Goal: Task Accomplishment & Management: Manage account settings

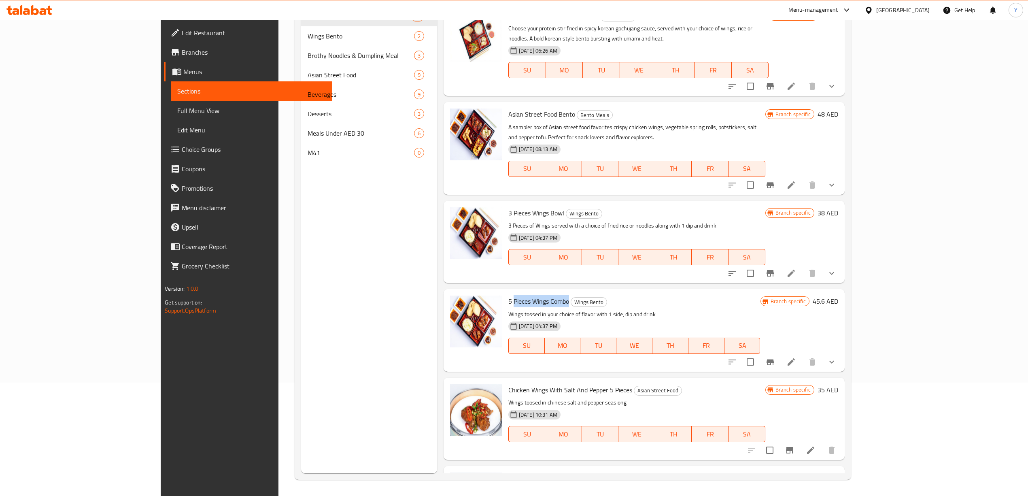
scroll to position [131, 0]
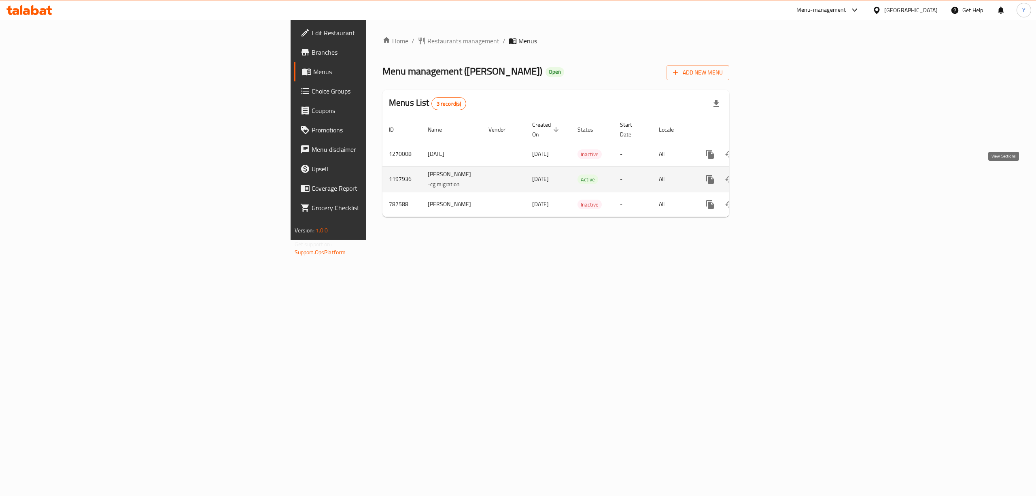
click at [773, 174] on icon "enhanced table" at bounding box center [769, 179] width 10 height 10
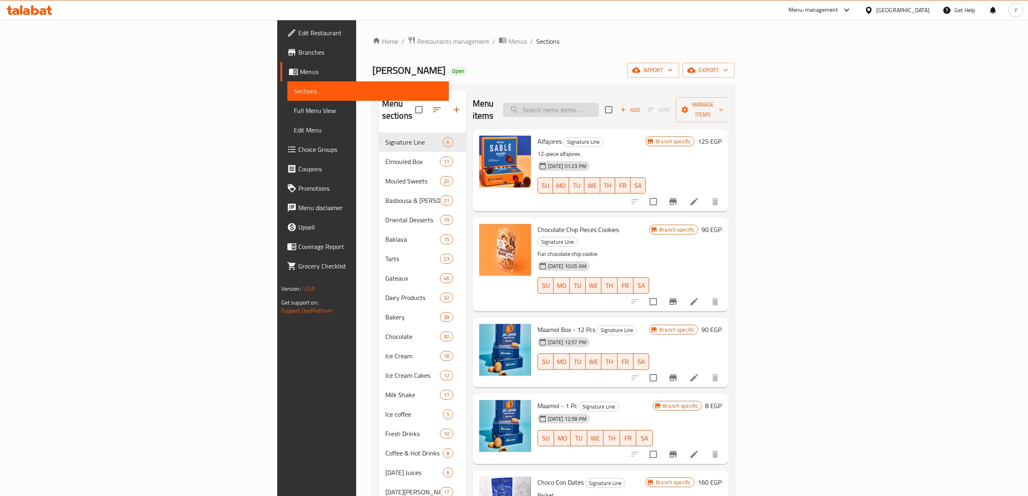
click at [598, 109] on input "search" at bounding box center [550, 110] width 95 height 14
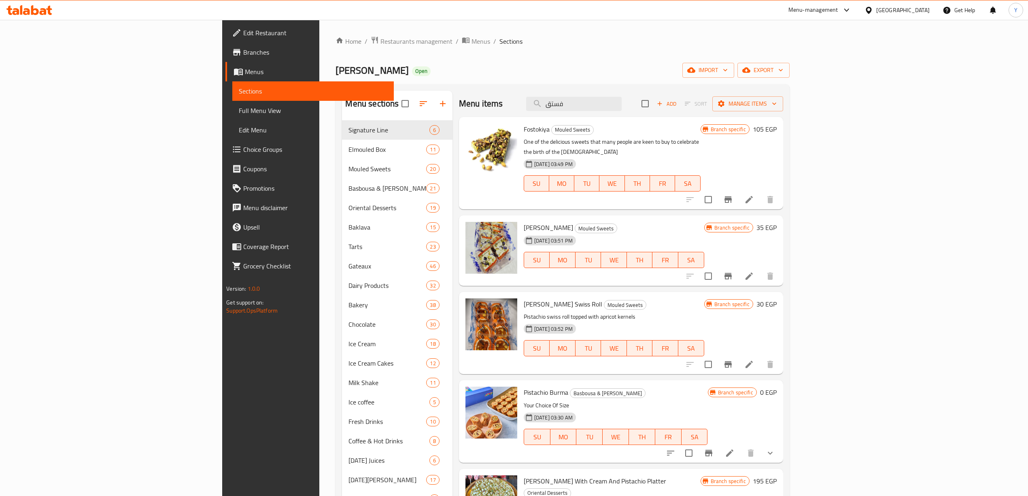
type input "فستق"
click at [753, 196] on icon at bounding box center [748, 199] width 7 height 7
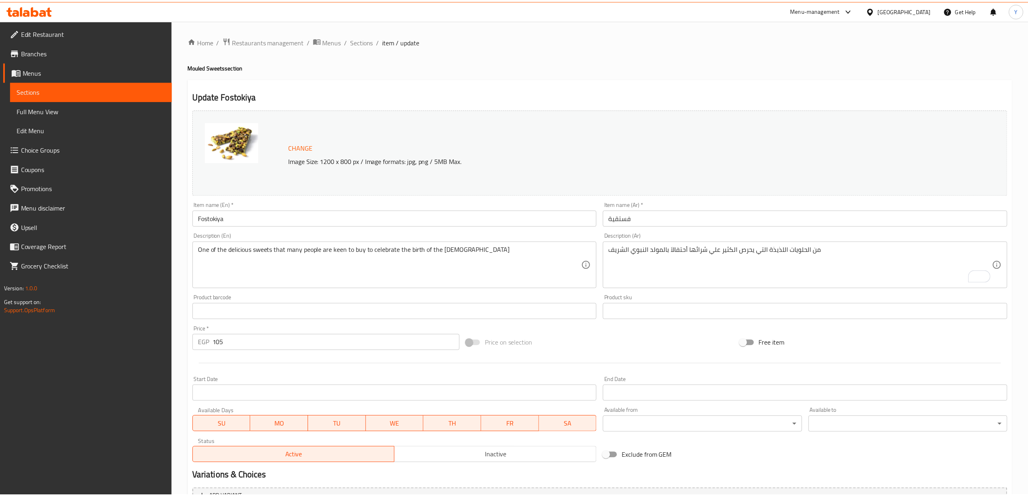
scroll to position [87, 0]
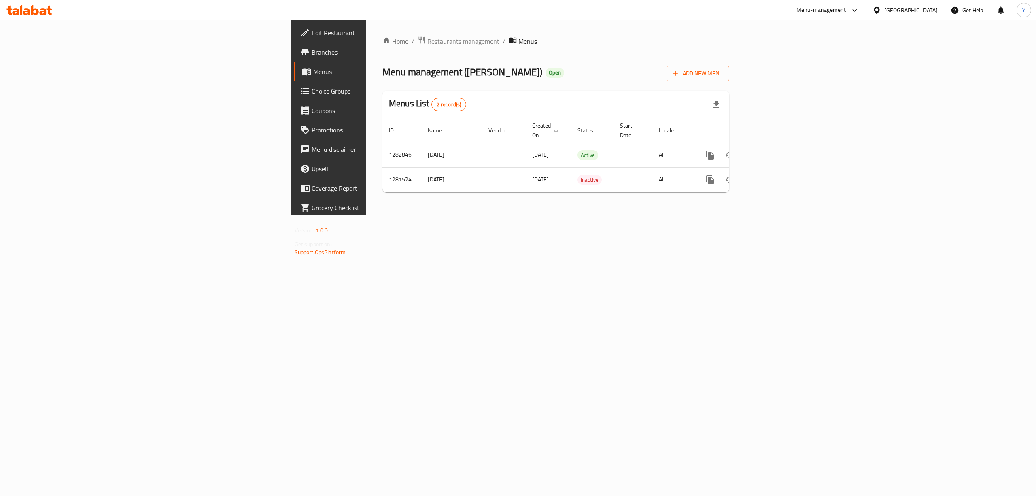
click at [312, 51] on span "Branches" at bounding box center [385, 52] width 146 height 10
click at [778, 144] on link "enhanced table" at bounding box center [768, 153] width 19 height 19
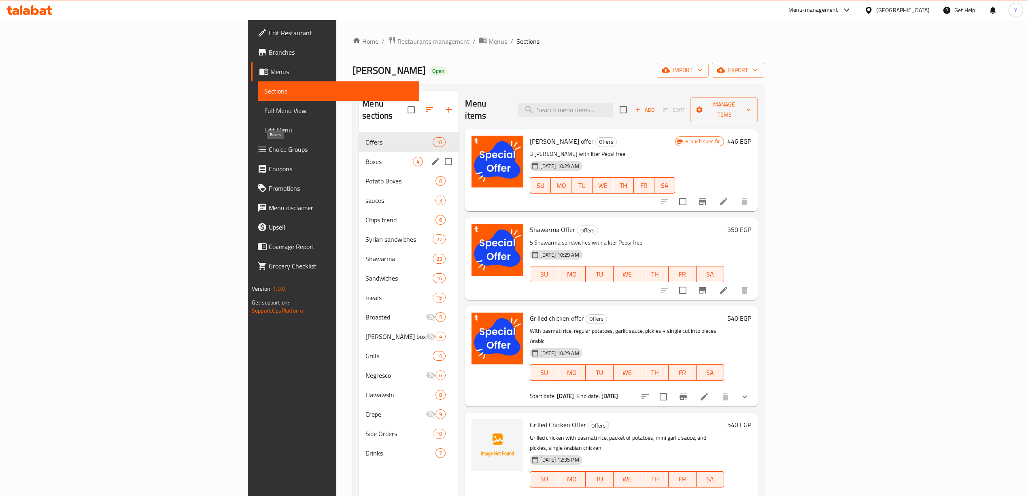
click at [365, 157] on span "Boxes" at bounding box center [388, 162] width 47 height 10
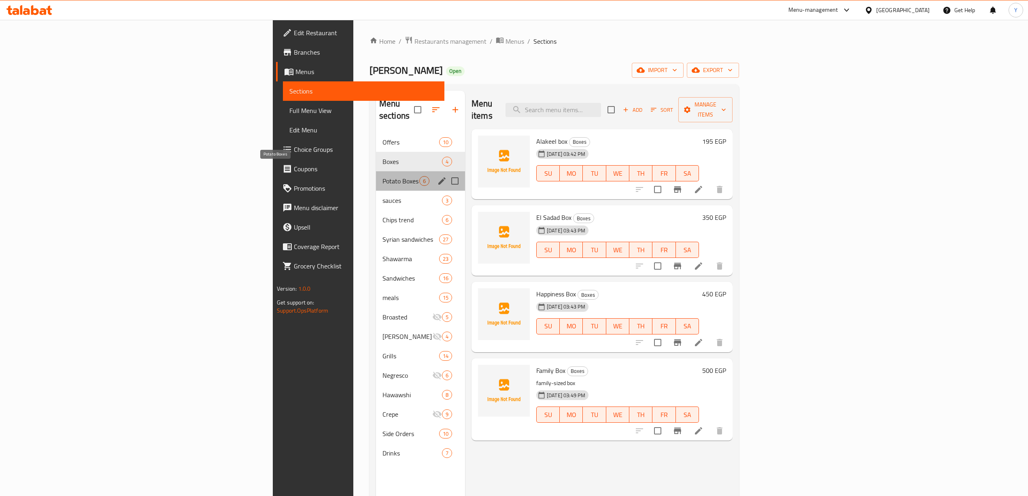
click at [382, 176] on span "Potato Boxes" at bounding box center [400, 181] width 37 height 10
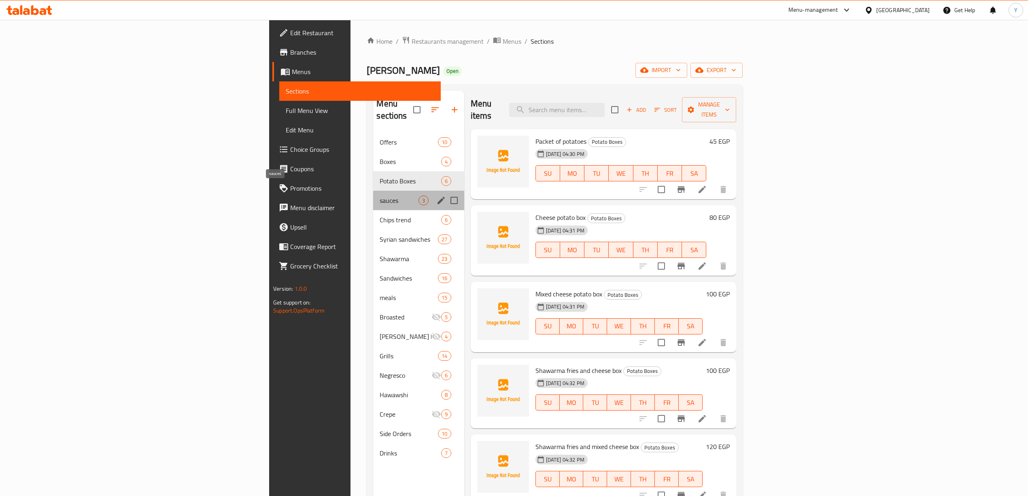
click at [380, 195] on span "sauces" at bounding box center [399, 200] width 38 height 10
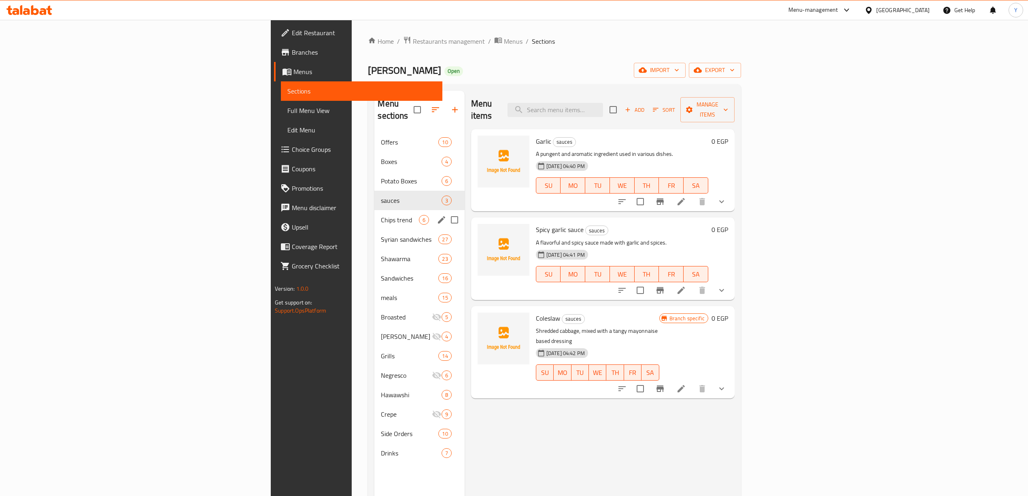
click at [374, 210] on div "Chips trend 6" at bounding box center [419, 219] width 90 height 19
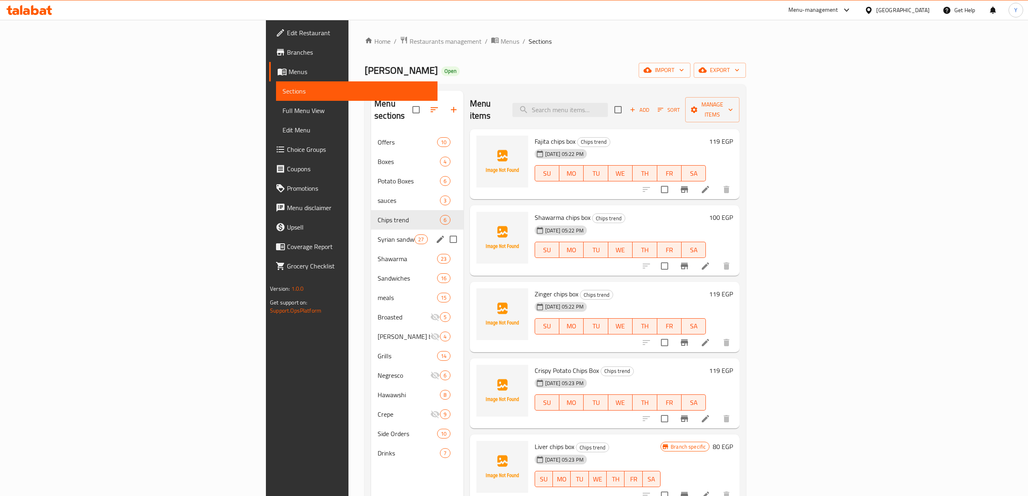
click at [371, 229] on div "Syrian sandwiches 27" at bounding box center [417, 238] width 92 height 19
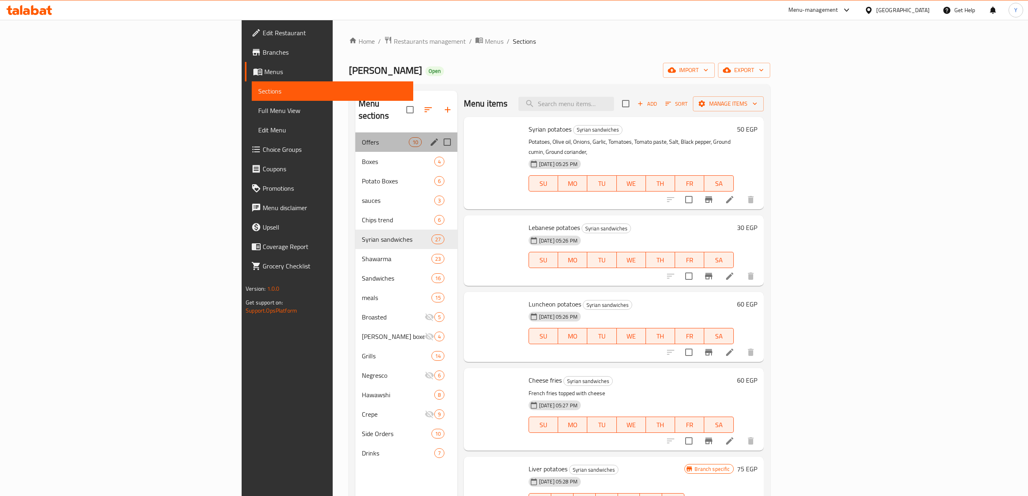
click at [362, 137] on span "Offers" at bounding box center [385, 142] width 47 height 10
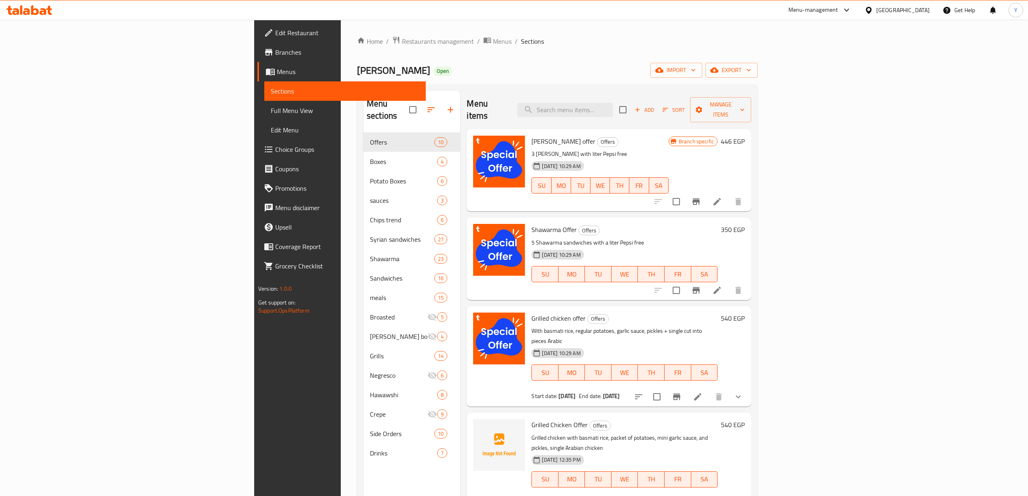
click at [539, 162] on span "10-04-2025 10:29 AM" at bounding box center [561, 166] width 45 height 8
drag, startPoint x: 486, startPoint y: 151, endPoint x: 500, endPoint y: 152, distance: 13.8
click at [539, 162] on span "10-04-2025 10:29 AM" at bounding box center [561, 166] width 45 height 8
drag, startPoint x: 482, startPoint y: 153, endPoint x: 494, endPoint y: 153, distance: 12.5
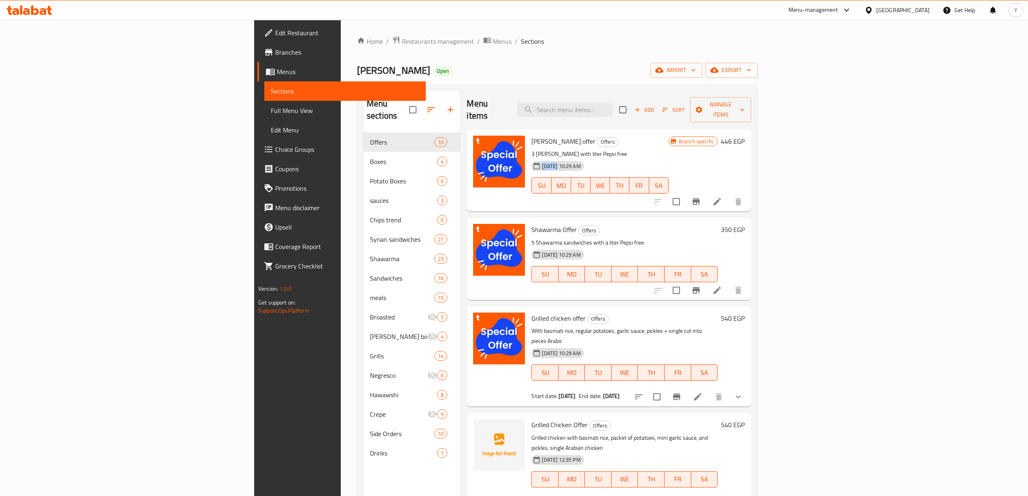
click at [539, 162] on span "10-04-2025 10:29 AM" at bounding box center [561, 166] width 45 height 8
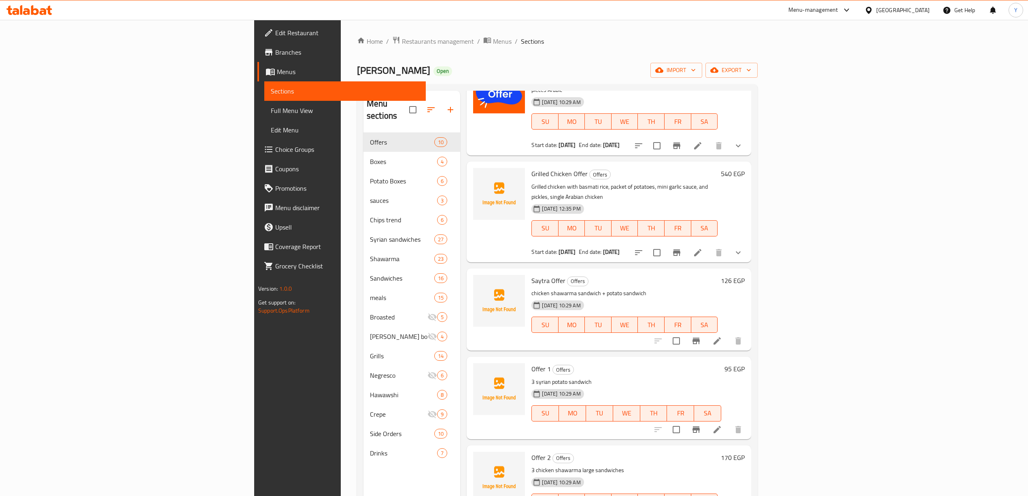
scroll to position [269, 0]
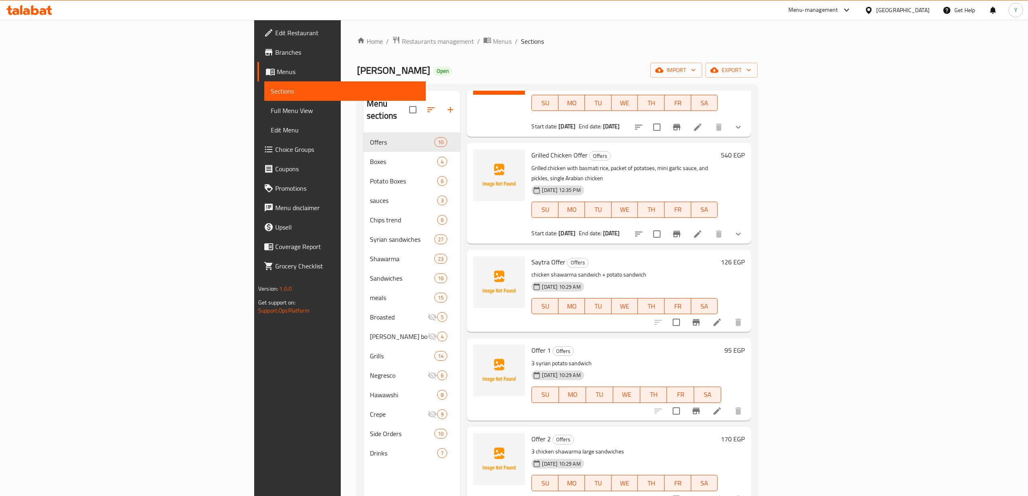
click at [578, 65] on div "Abu Samra Open import export" at bounding box center [557, 70] width 401 height 15
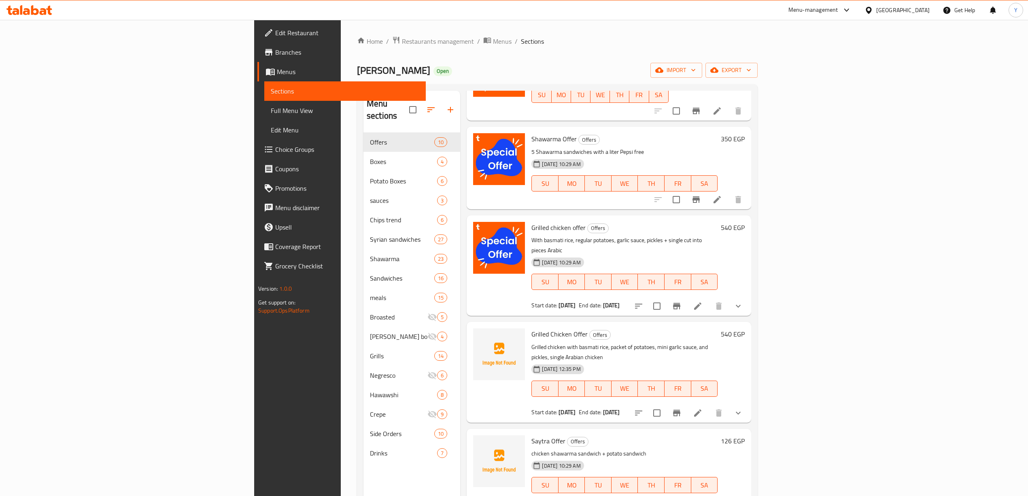
scroll to position [0, 0]
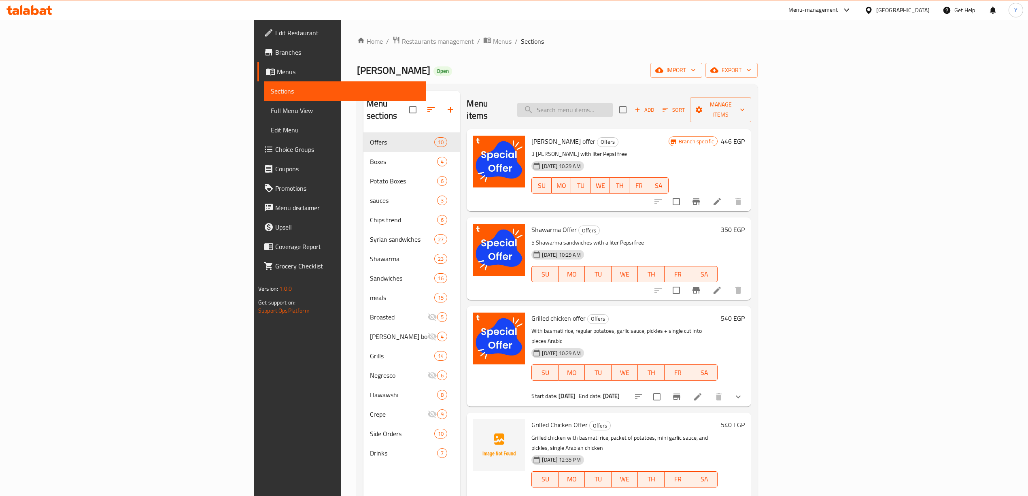
click at [613, 103] on input "search" at bounding box center [564, 110] width 95 height 14
paste input "bundles"
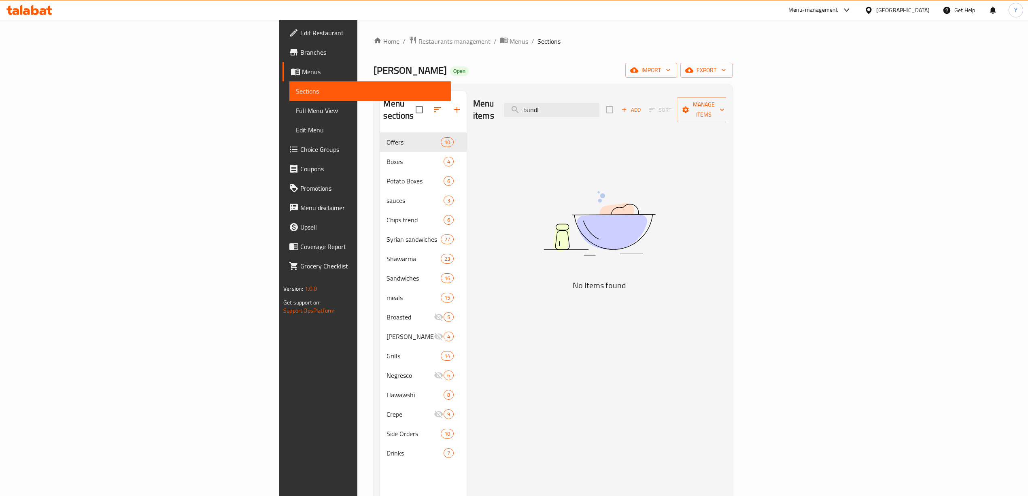
type input "bund"
drag, startPoint x: 667, startPoint y: 102, endPoint x: 521, endPoint y: 83, distance: 146.9
click at [534, 83] on div "Home / Restaurants management / Menus / Sections Abu Samra Open import export M…" at bounding box center [552, 314] width 358 height 557
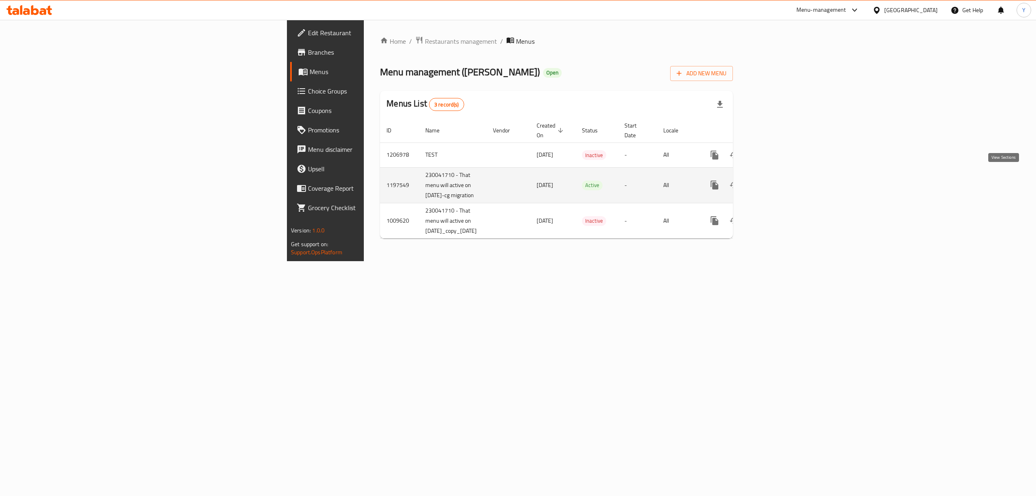
click at [778, 180] on icon "enhanced table" at bounding box center [773, 185] width 10 height 10
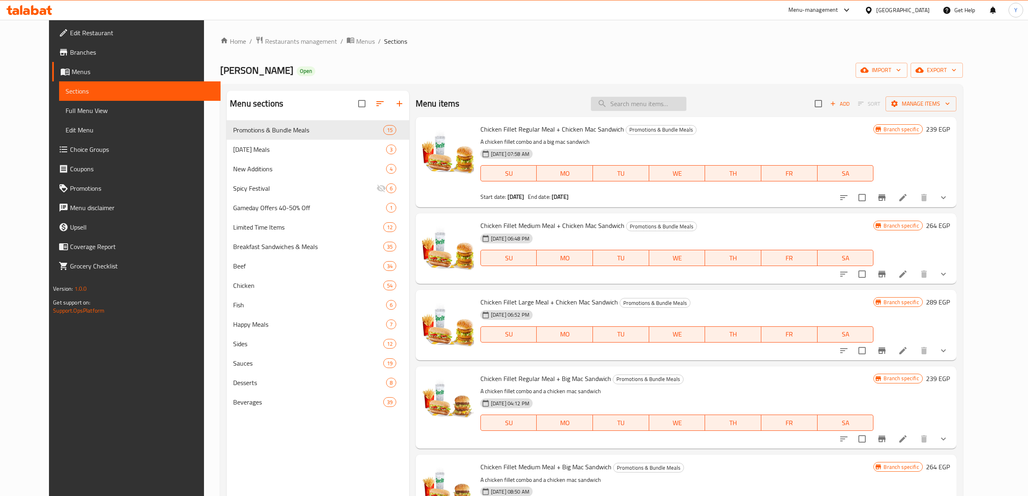
click at [674, 97] on input "search" at bounding box center [638, 104] width 95 height 14
paste input "502317"
type input "502317"
click at [649, 117] on div "Menu items Add Sort Manage items" at bounding box center [686, 104] width 541 height 26
click at [650, 109] on input "search" at bounding box center [638, 104] width 95 height 14
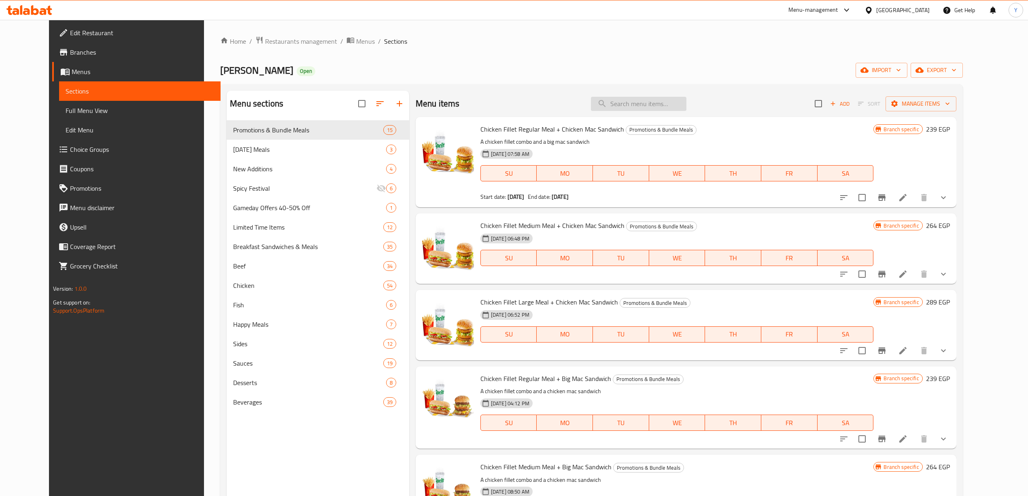
paste input "McNuggets"
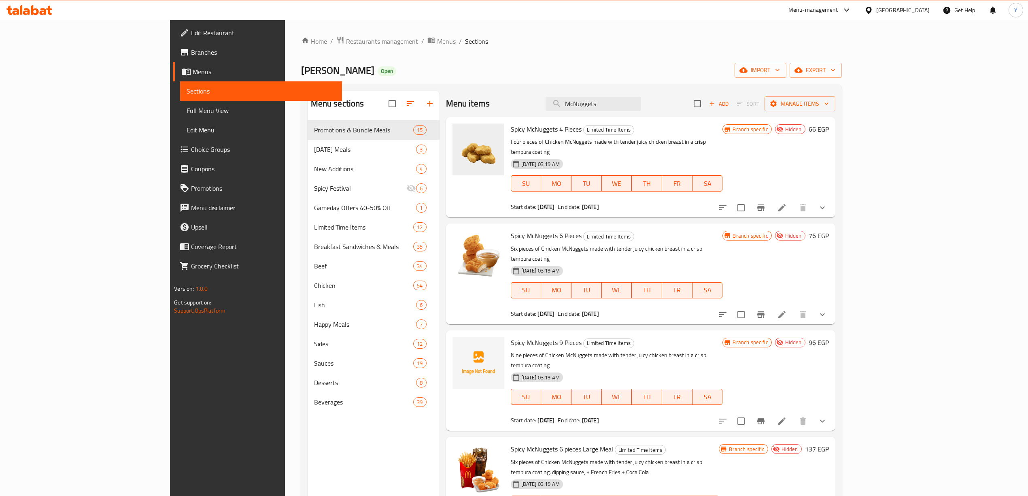
type input "McNuggets"
click at [832, 198] on button "show more" at bounding box center [821, 207] width 19 height 19
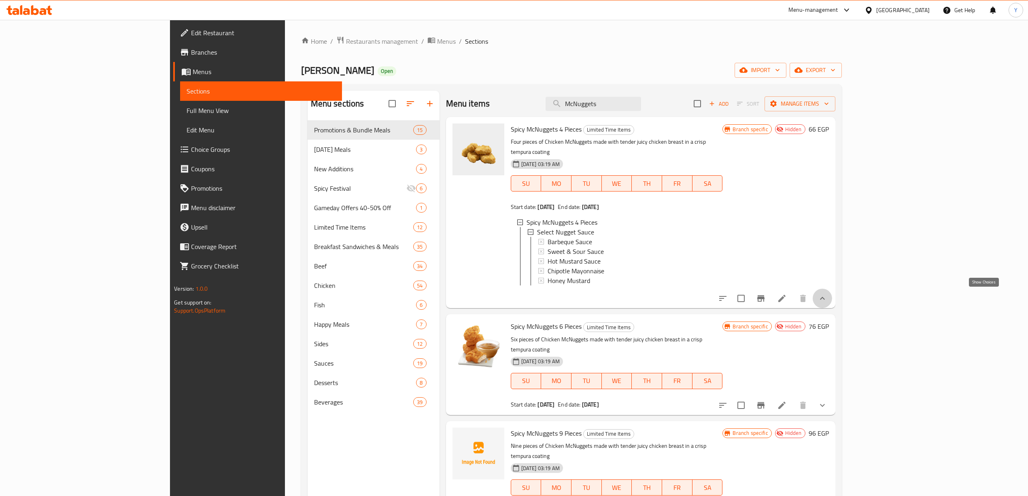
click at [827, 294] on icon "show more" at bounding box center [822, 298] width 10 height 10
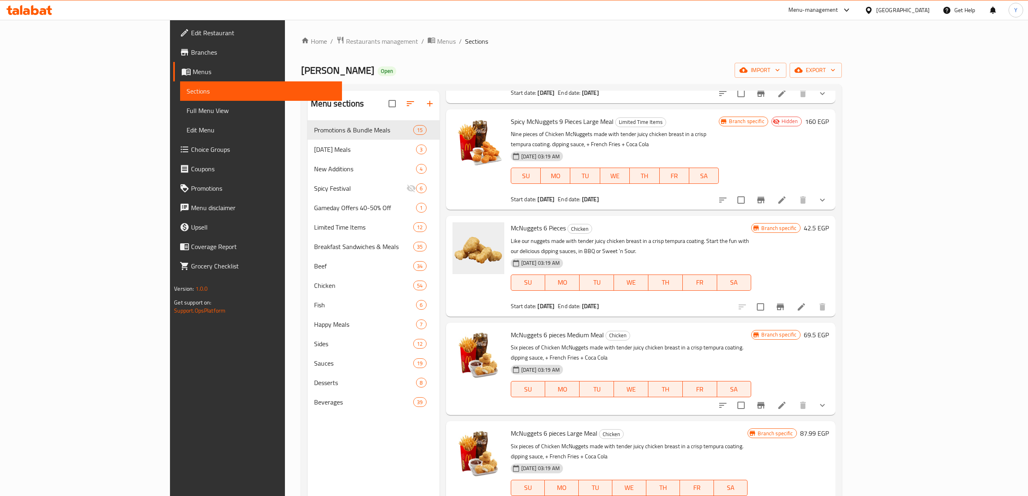
scroll to position [971, 0]
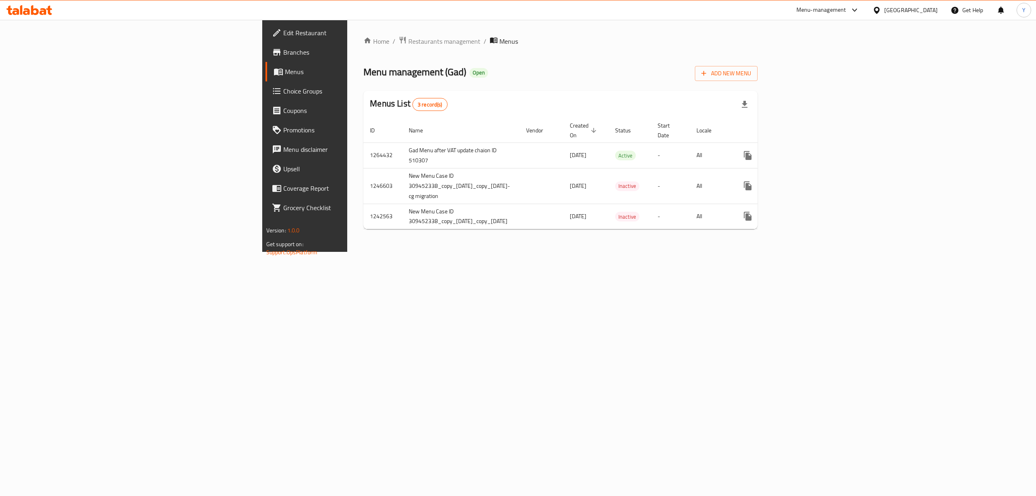
click at [283, 53] on span "Branches" at bounding box center [356, 52] width 146 height 10
click at [811, 150] on icon "enhanced table" at bounding box center [806, 155] width 10 height 10
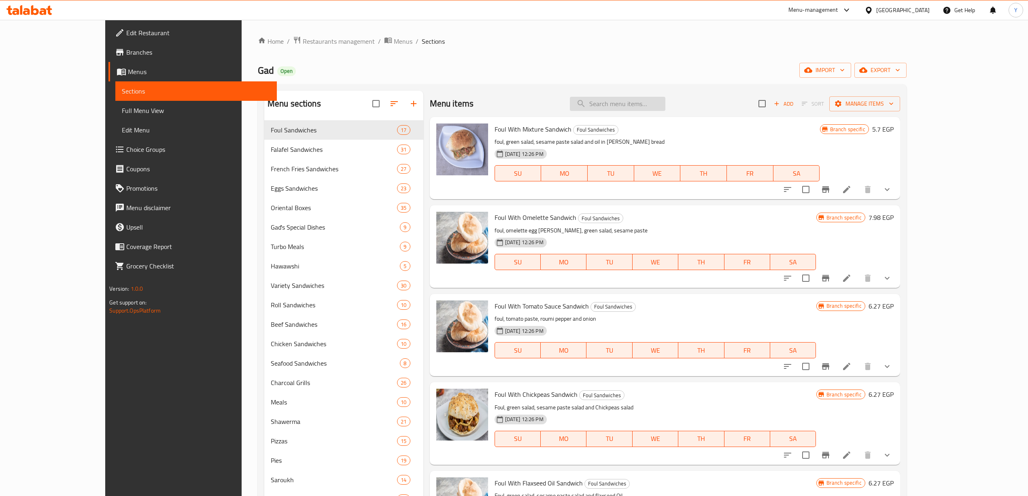
click at [638, 102] on input "search" at bounding box center [617, 104] width 95 height 14
paste input "Chicken Pane Sandwich"
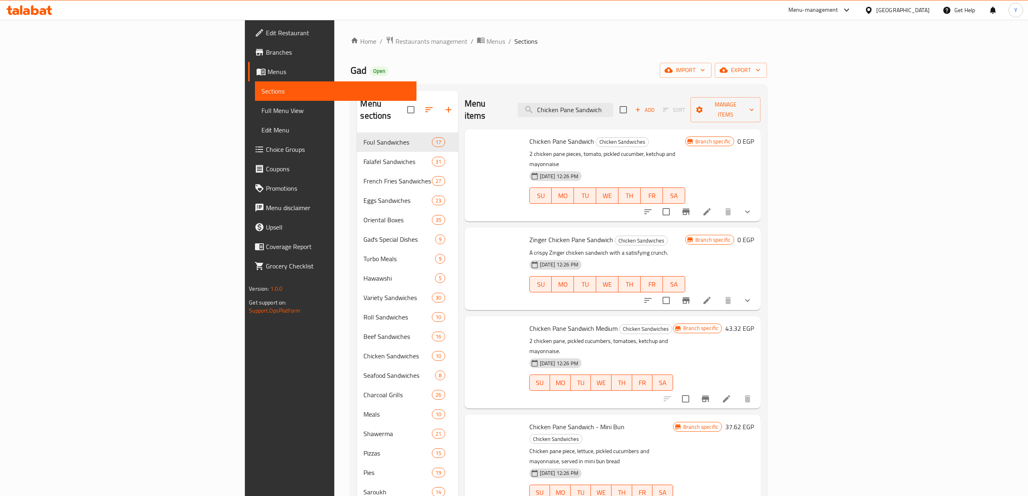
type input "Chicken Pane Sandwich"
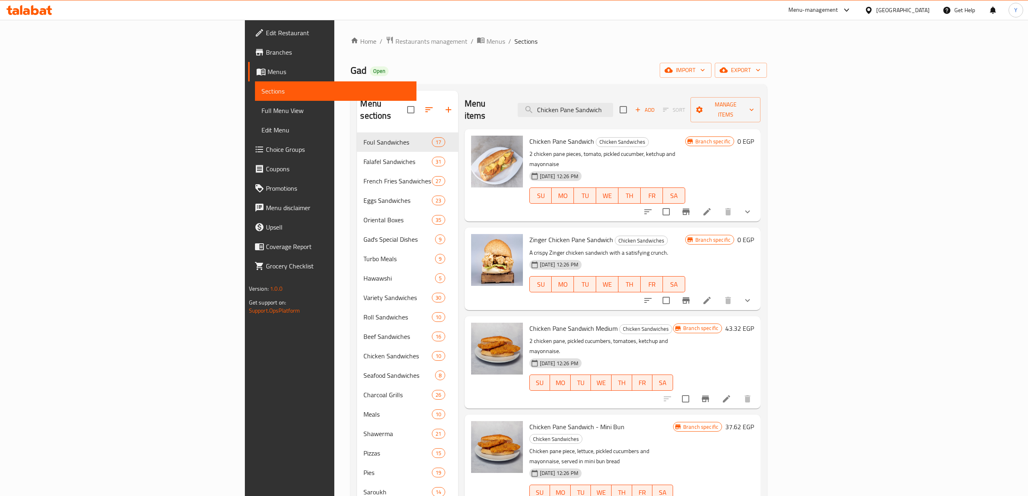
drag, startPoint x: 1002, startPoint y: 192, endPoint x: 997, endPoint y: 192, distance: 5.3
click at [761, 192] on div "Chicken Pane Sandwich Chicken Sandwiches 2 chicken pane pieces, tomato, pickled…" at bounding box center [613, 175] width 296 height 92
click at [752, 207] on icon "show more" at bounding box center [747, 212] width 10 height 10
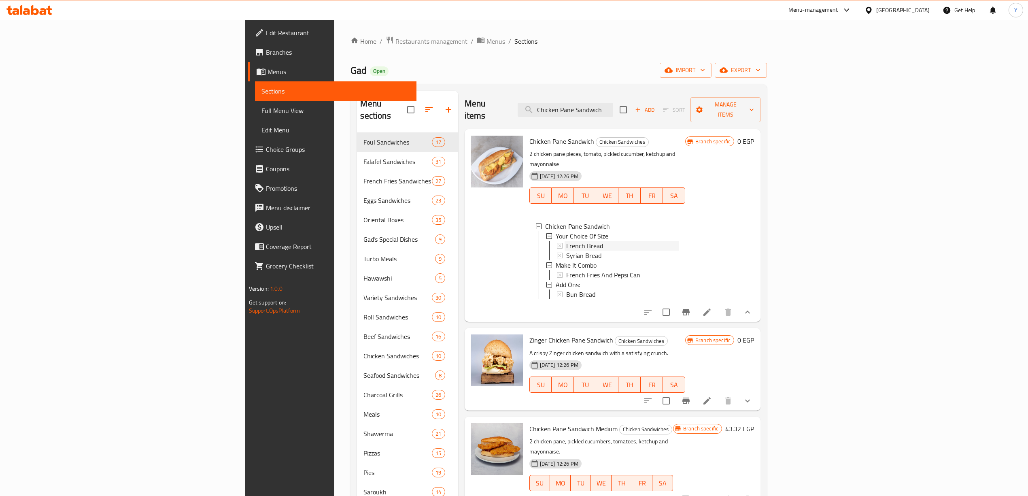
click at [566, 241] on span "French Bread" at bounding box center [584, 246] width 37 height 10
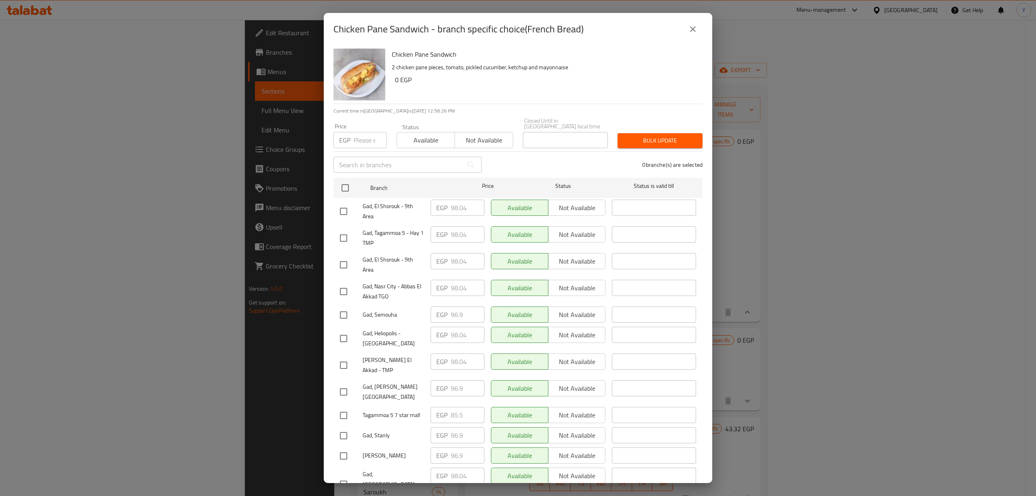
click at [508, 164] on div "0 branche(s) are selected" at bounding box center [596, 164] width 221 height 29
click at [761, 152] on div "Chicken Pane Sandwich - branch specific choice(French Bread) Chicken Pane Sandw…" at bounding box center [518, 248] width 1036 height 496
click at [695, 28] on icon "close" at bounding box center [693, 29] width 10 height 10
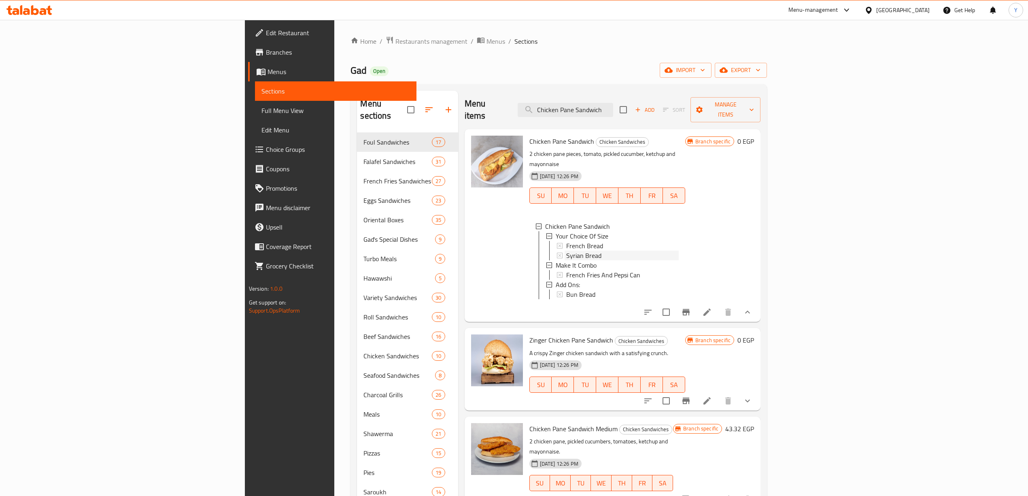
click at [566, 250] on span "Syrian Bread" at bounding box center [583, 255] width 35 height 10
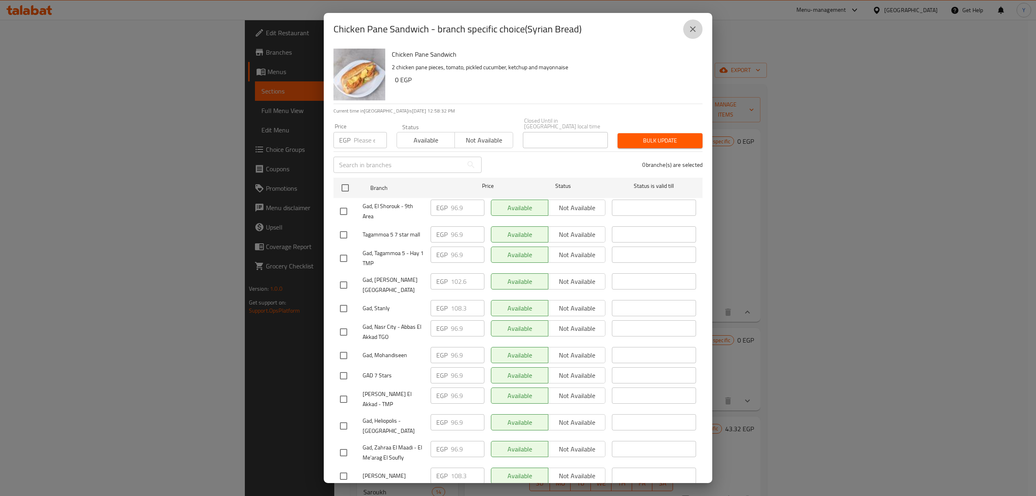
click at [687, 30] on button "close" at bounding box center [692, 28] width 19 height 19
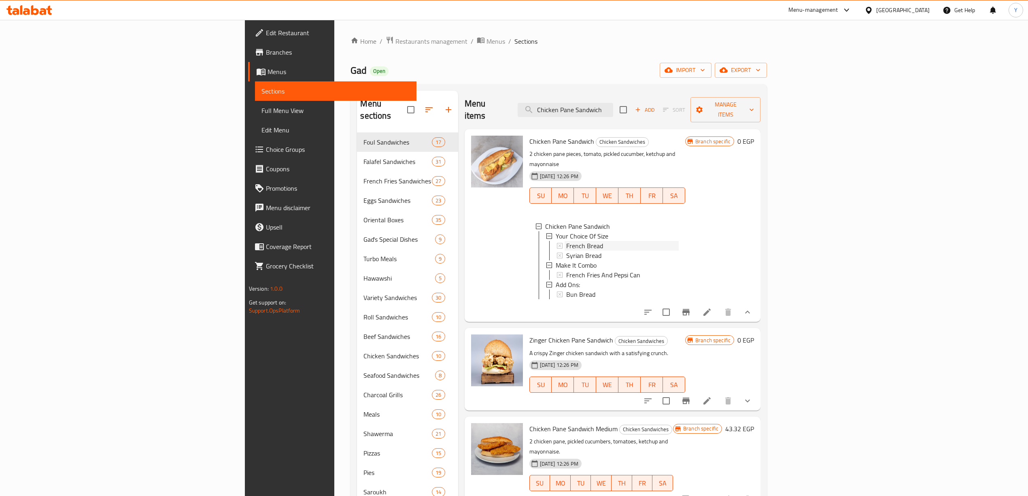
click at [566, 241] on span "French Bread" at bounding box center [584, 246] width 37 height 10
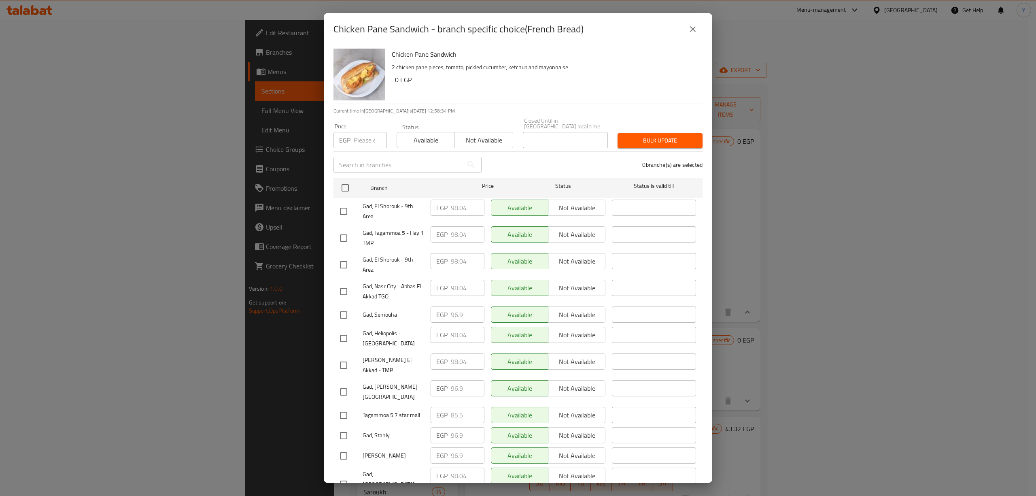
click at [694, 28] on icon "close" at bounding box center [693, 29] width 6 height 6
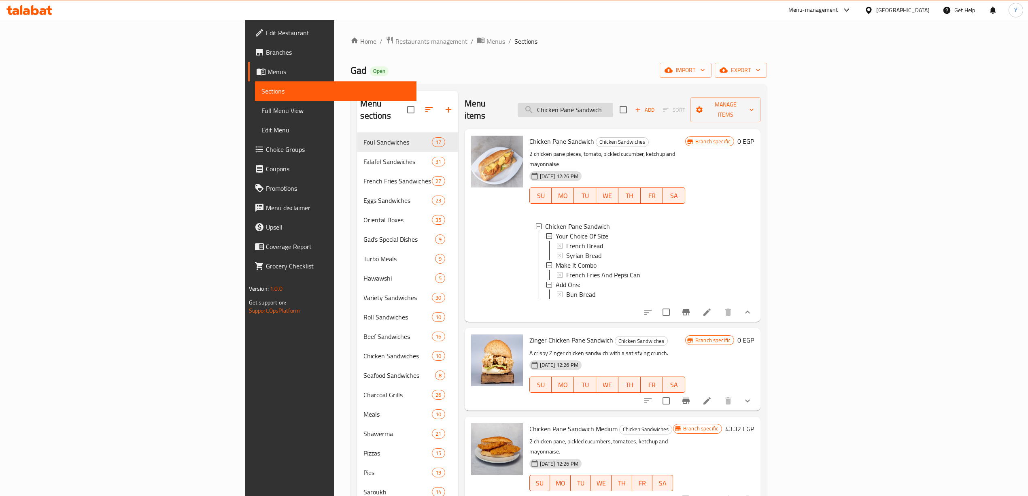
click at [613, 106] on input "Chicken Pane Sandwich" at bounding box center [565, 110] width 95 height 14
paste input "Shish Tawook"
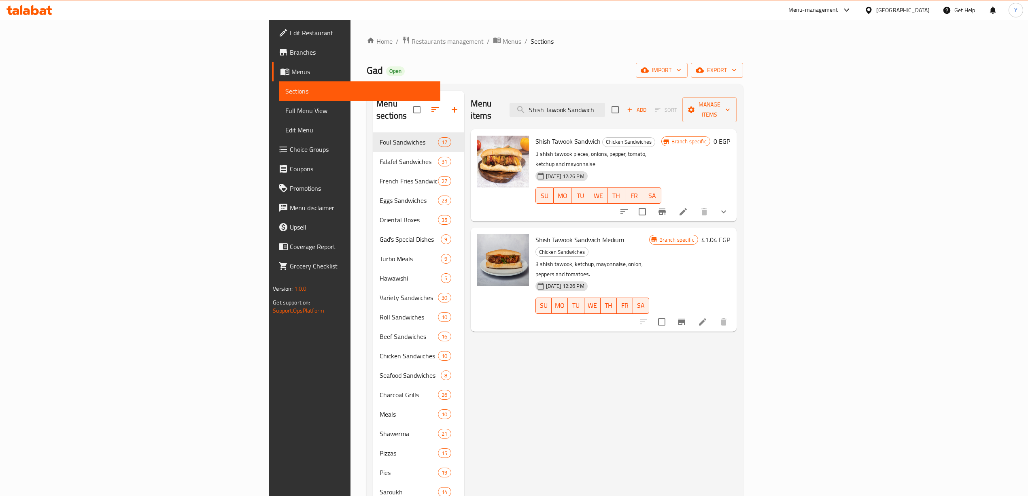
type input "Shish Tawook Sandwich"
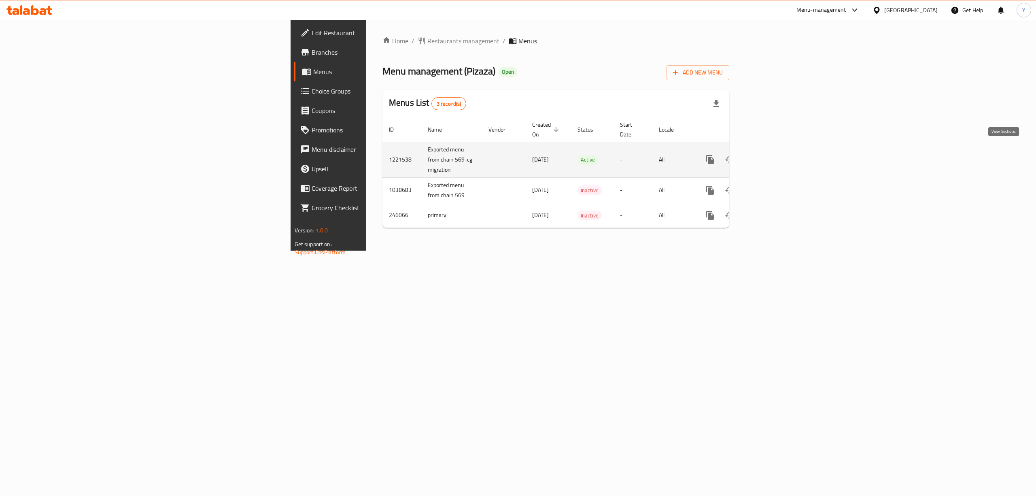
click at [773, 155] on icon "enhanced table" at bounding box center [769, 160] width 10 height 10
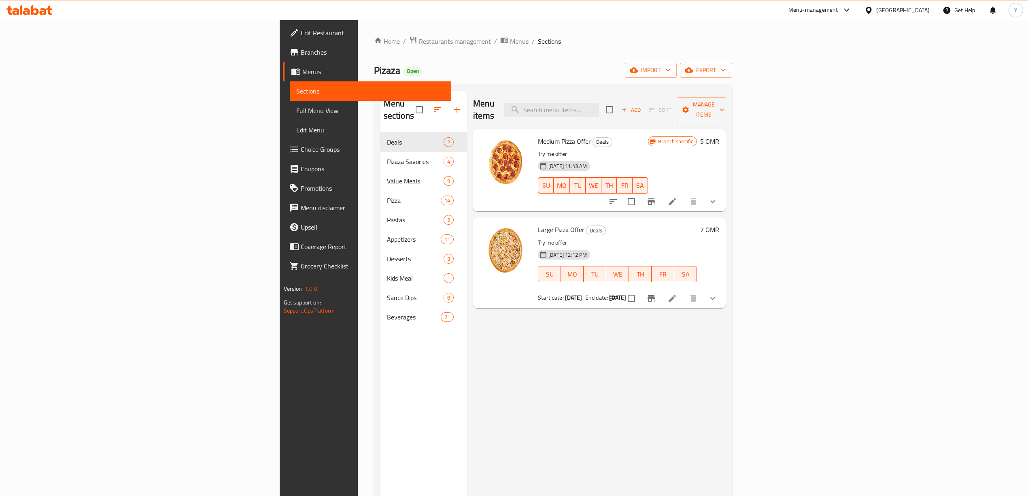
click at [722, 288] on button "show more" at bounding box center [712, 297] width 19 height 19
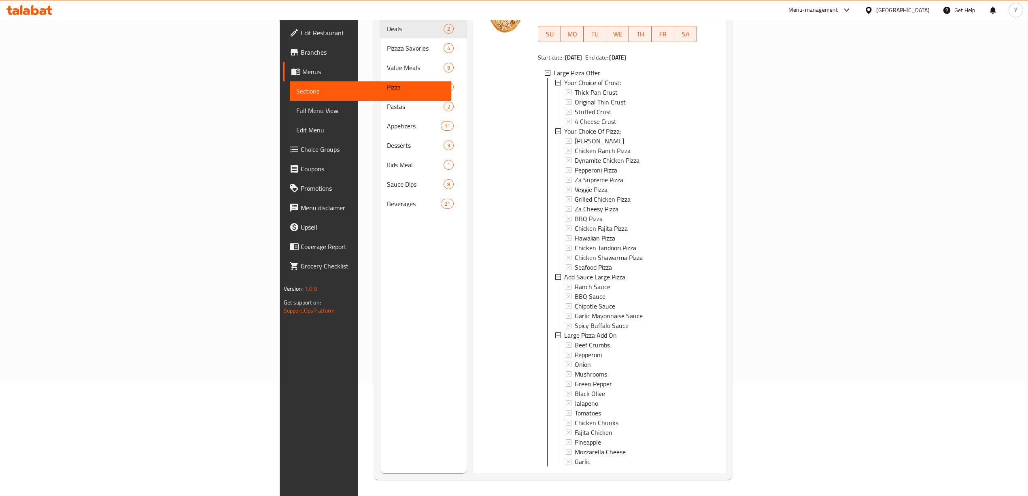
scroll to position [138, 0]
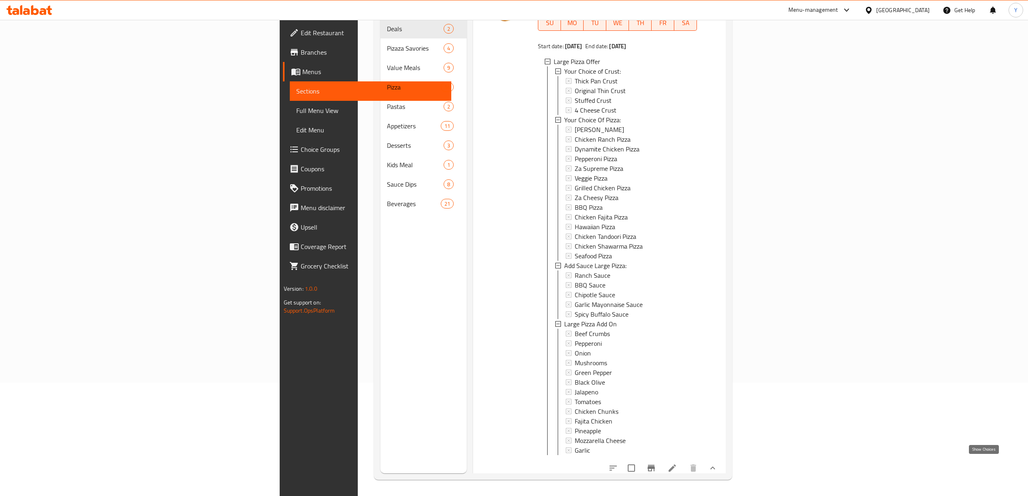
click at [717, 463] on icon "show more" at bounding box center [713, 468] width 10 height 10
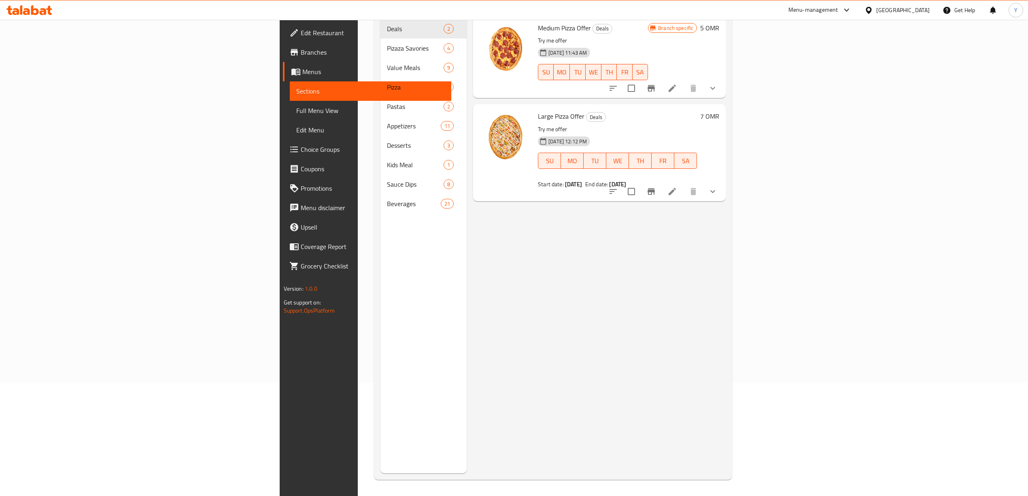
scroll to position [0, 0]
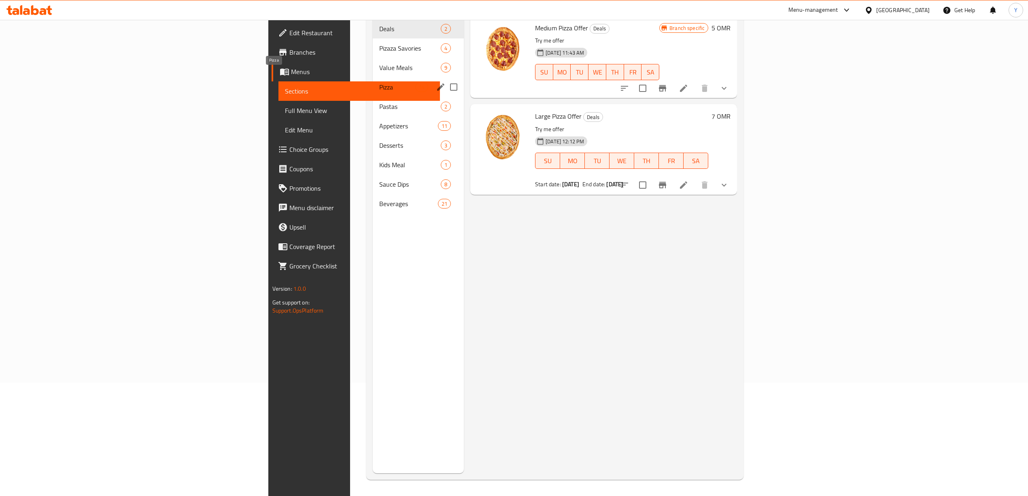
click at [379, 82] on span "Pizza" at bounding box center [397, 87] width 36 height 10
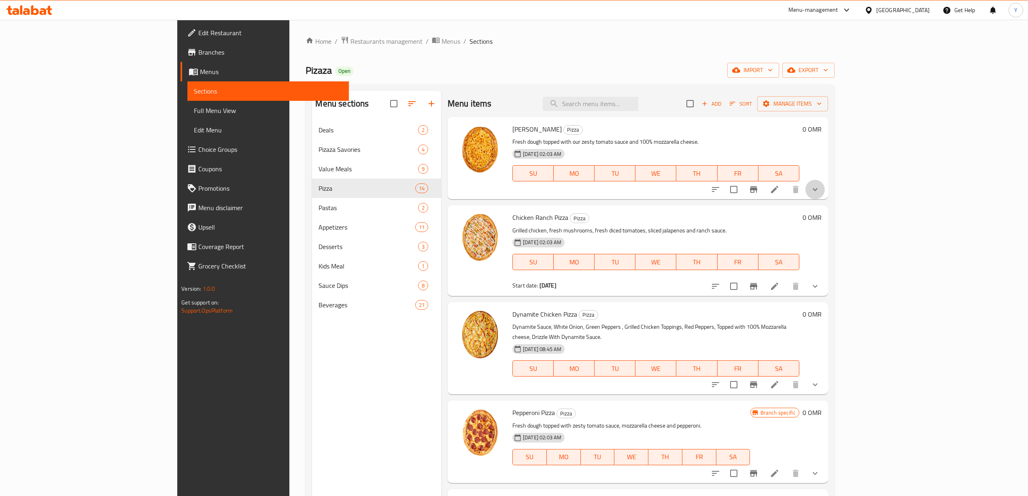
click at [825, 190] on button "show more" at bounding box center [814, 189] width 19 height 19
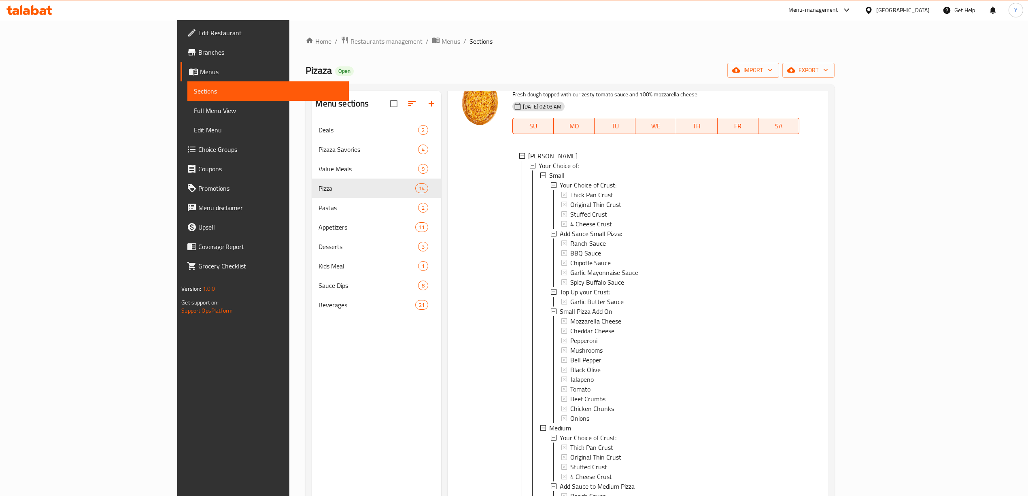
scroll to position [54, 0]
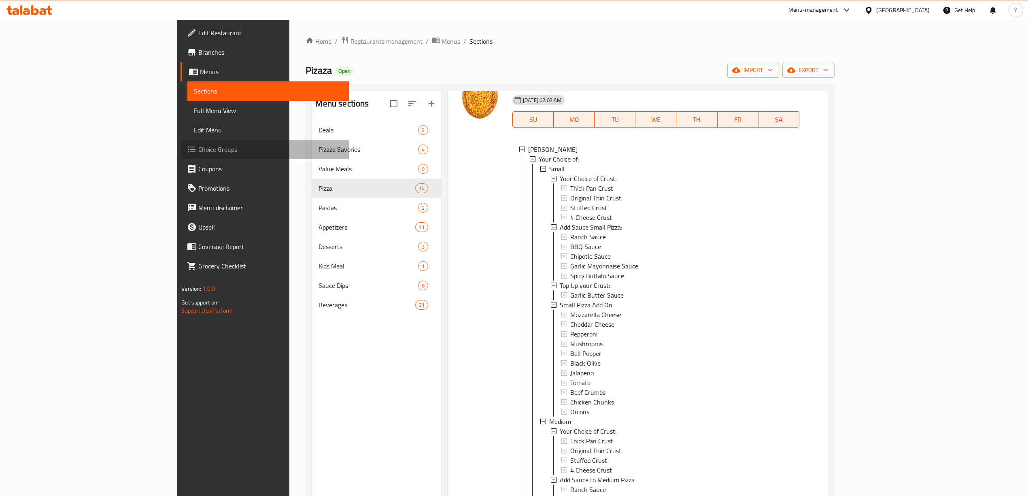
click at [180, 142] on link "Choice Groups" at bounding box center [264, 149] width 168 height 19
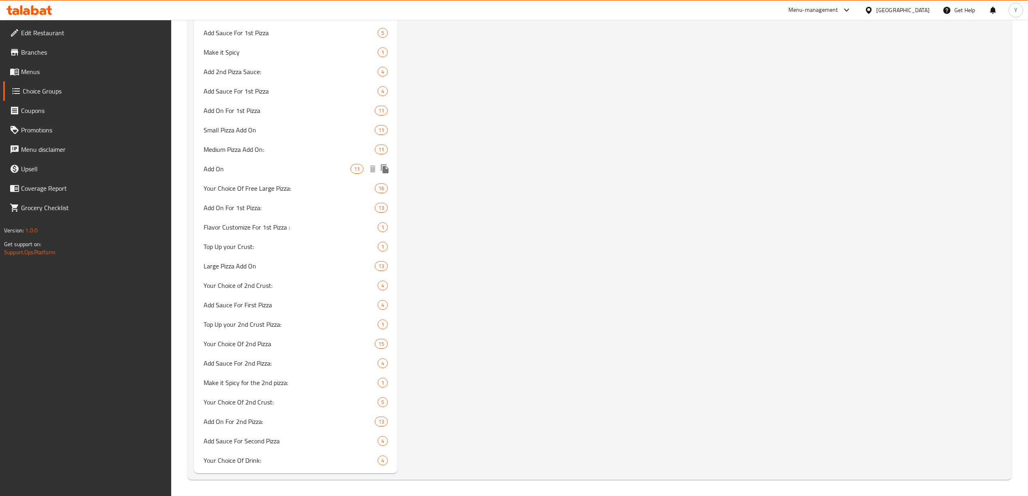
scroll to position [441, 0]
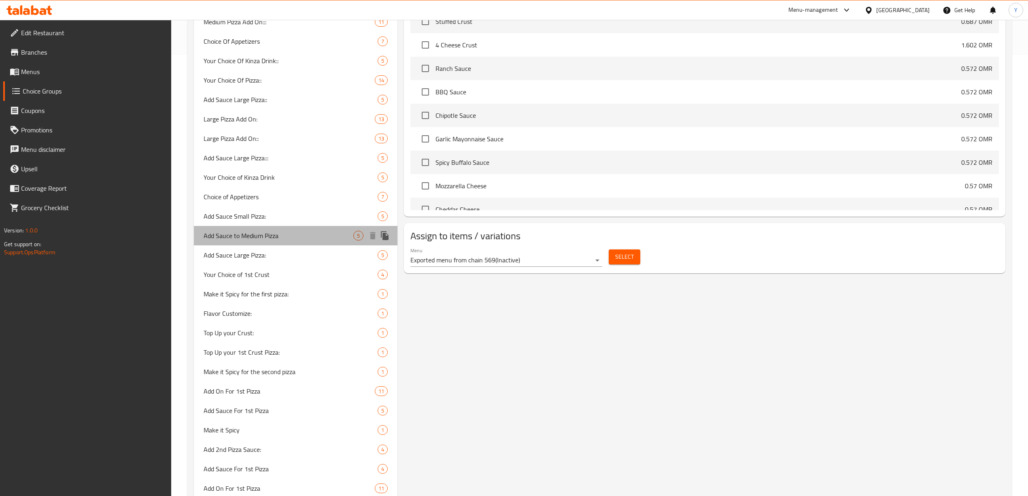
drag, startPoint x: 261, startPoint y: 226, endPoint x: 251, endPoint y: 229, distance: 10.2
click at [261, 226] on div "Add Sauce to Medium Pizza 5" at bounding box center [296, 235] width 204 height 19
type input "Add Sauce to Medium Pizza"
type input "أضف صوص للبيتزا المتوسطة"
type input "0"
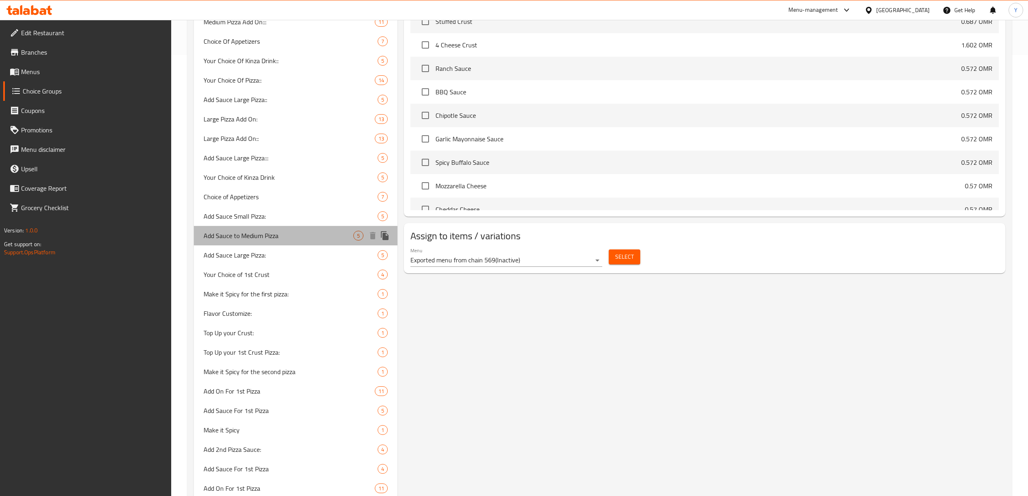
type input "5"
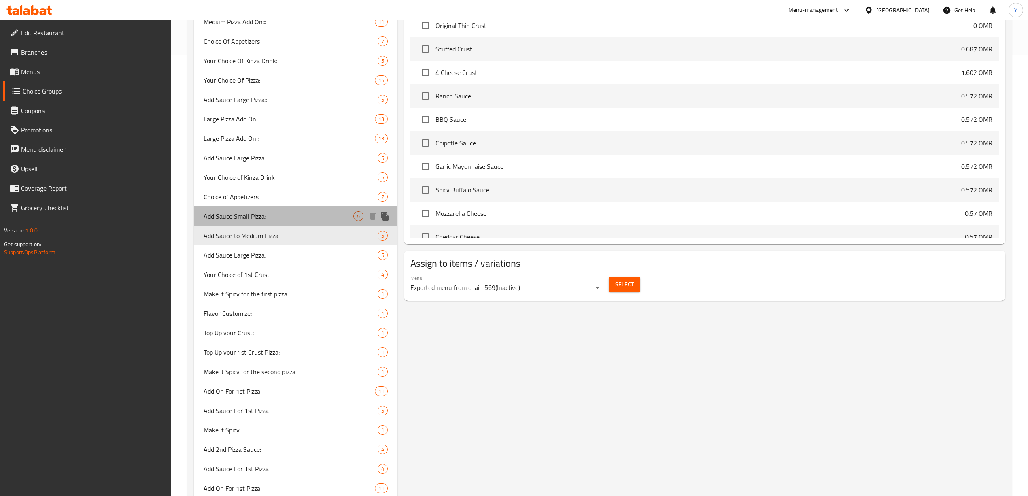
click at [252, 221] on span "Add Sauce Small Pizza:" at bounding box center [279, 216] width 150 height 10
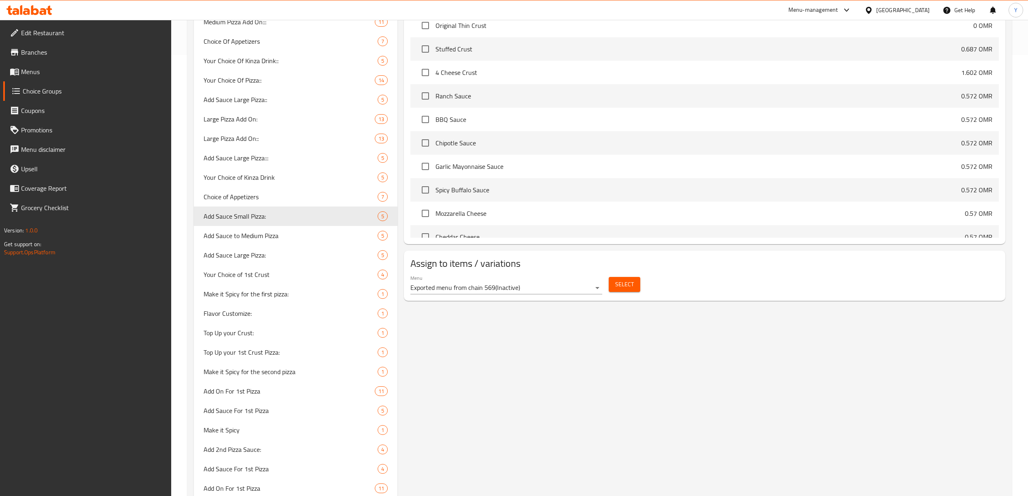
type input "Add Sauce Small Pizza:"
type input "أضف صوص للبيتزا الصغيرة:"
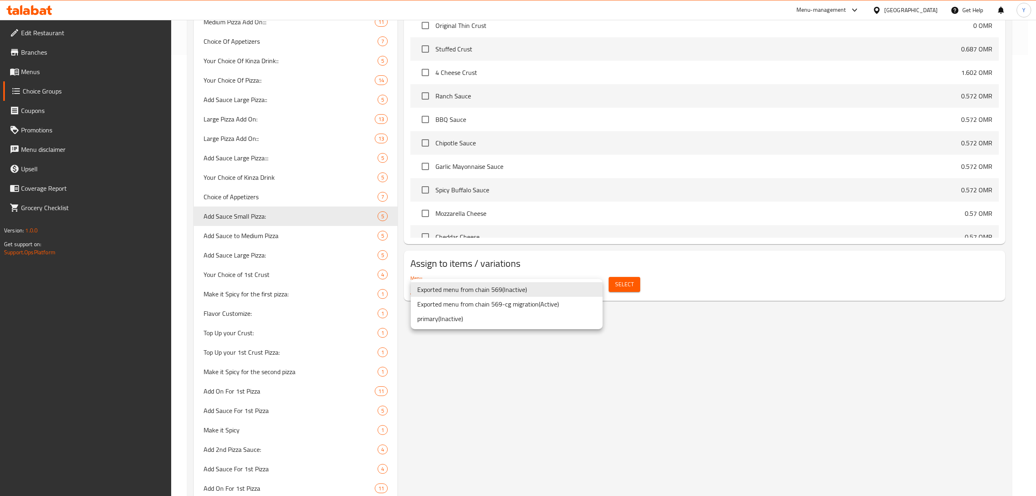
click at [508, 300] on li "Exported menu from chain 569-cg migration ( Active )" at bounding box center [507, 304] width 192 height 15
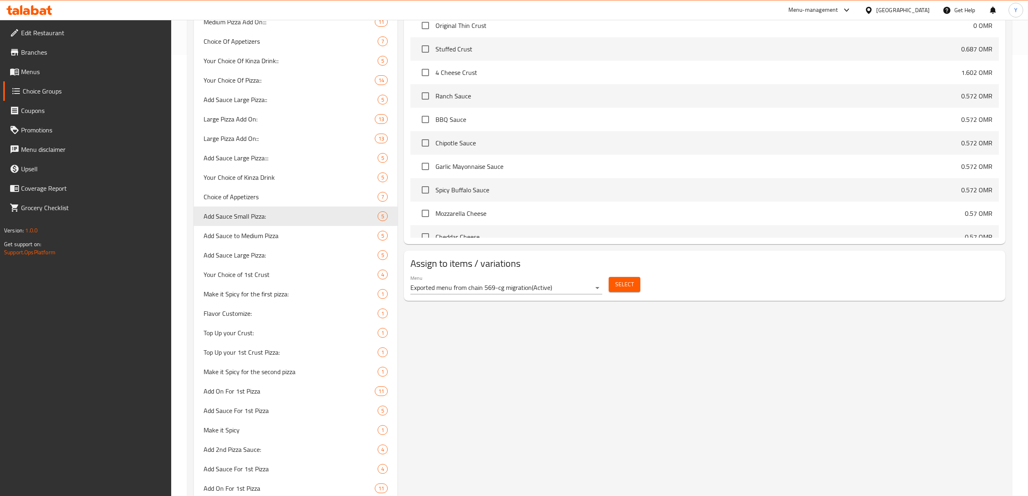
click at [640, 283] on div "Select" at bounding box center [624, 284] width 38 height 21
click at [633, 287] on button "Select" at bounding box center [625, 284] width 32 height 15
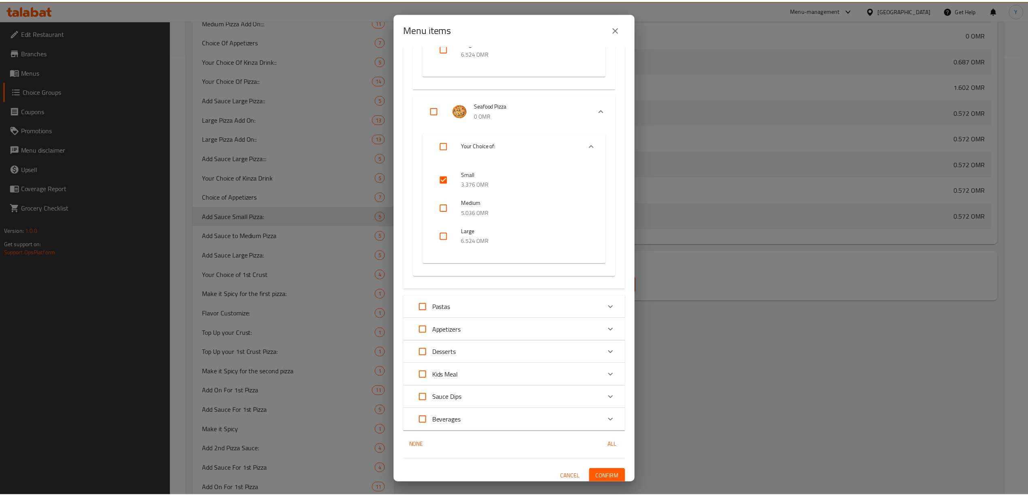
scroll to position [2378, 0]
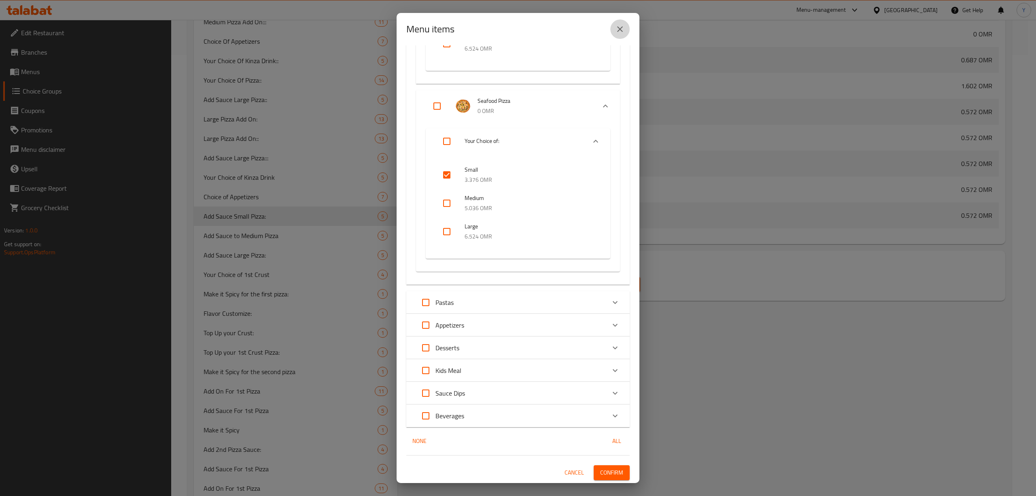
click at [619, 26] on icon "close" at bounding box center [620, 29] width 10 height 10
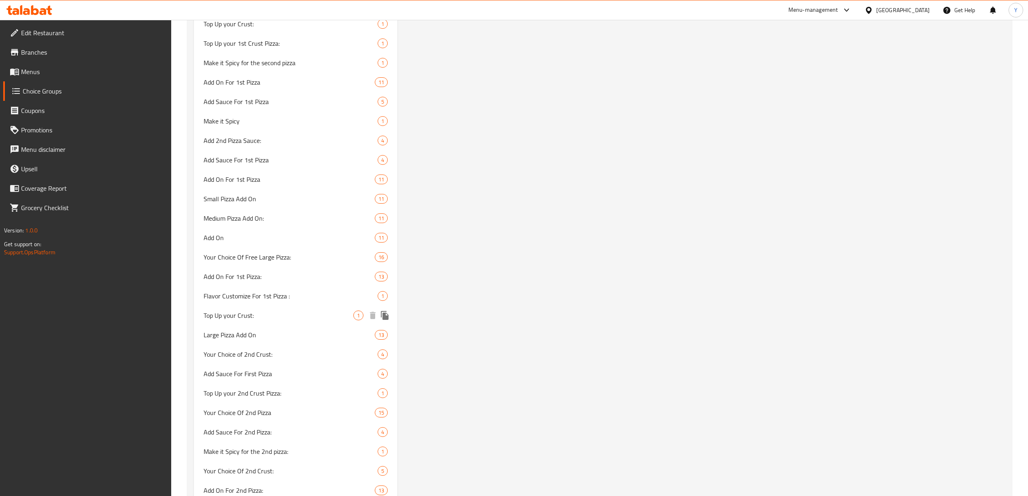
scroll to position [764, 0]
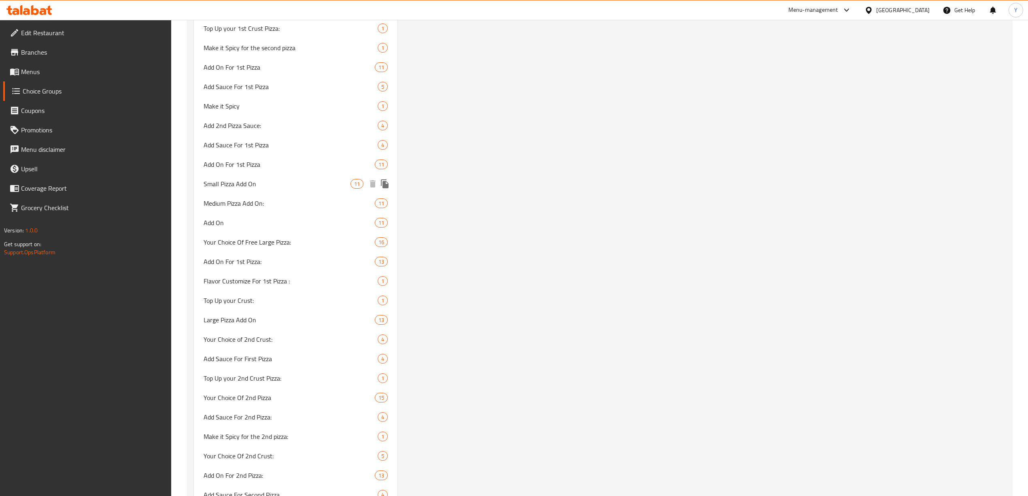
click at [250, 181] on span "Small Pizza Add On" at bounding box center [277, 184] width 147 height 10
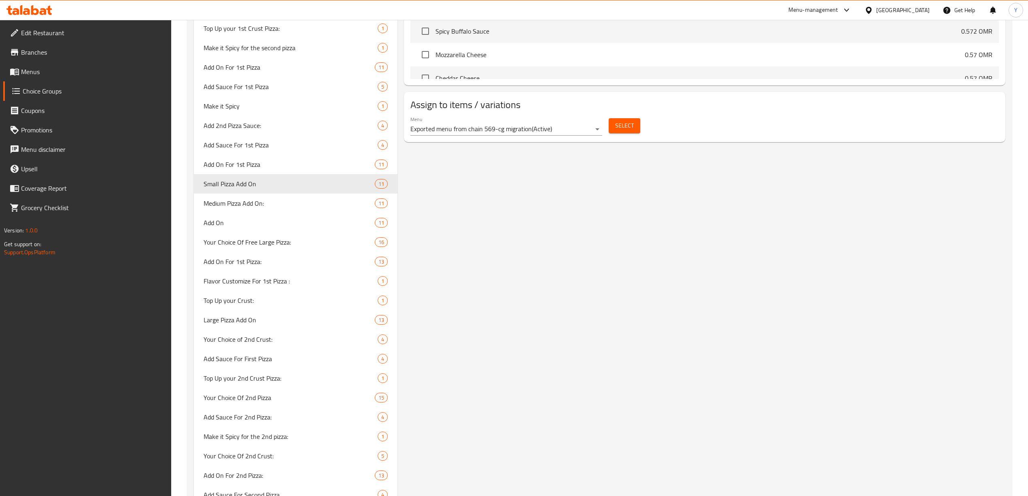
type input "Small Pizza Add On"
type input "إضافة للبيتزا الصغيرة"
type input "11"
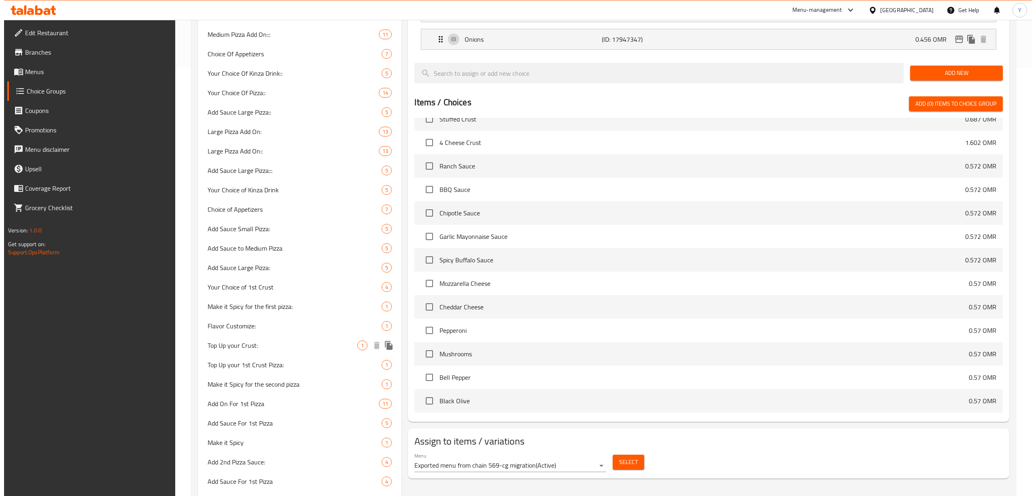
scroll to position [441, 0]
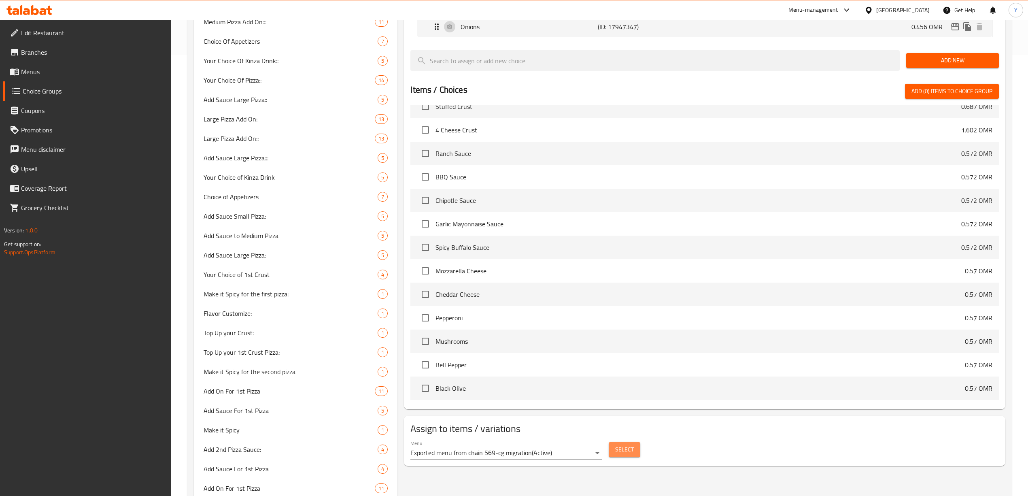
click at [624, 454] on span "Select" at bounding box center [624, 449] width 19 height 10
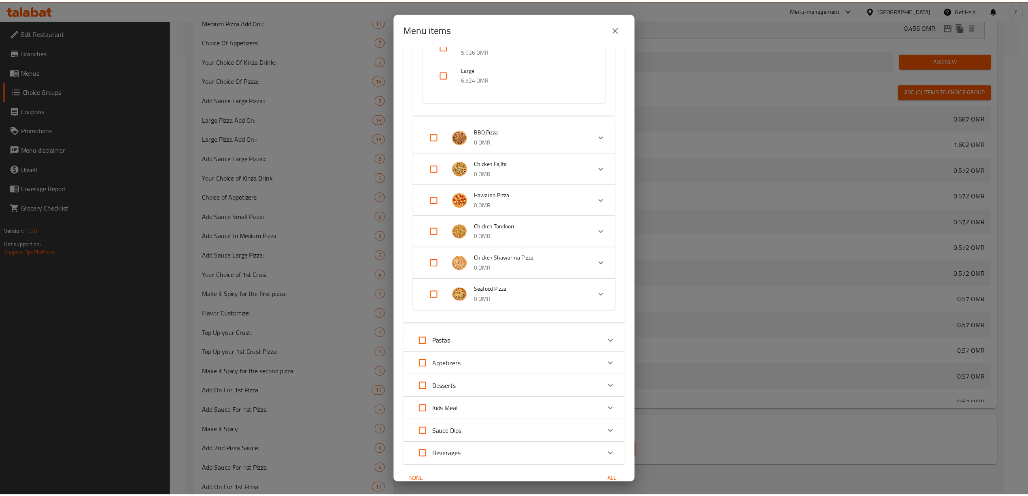
scroll to position [1244, 0]
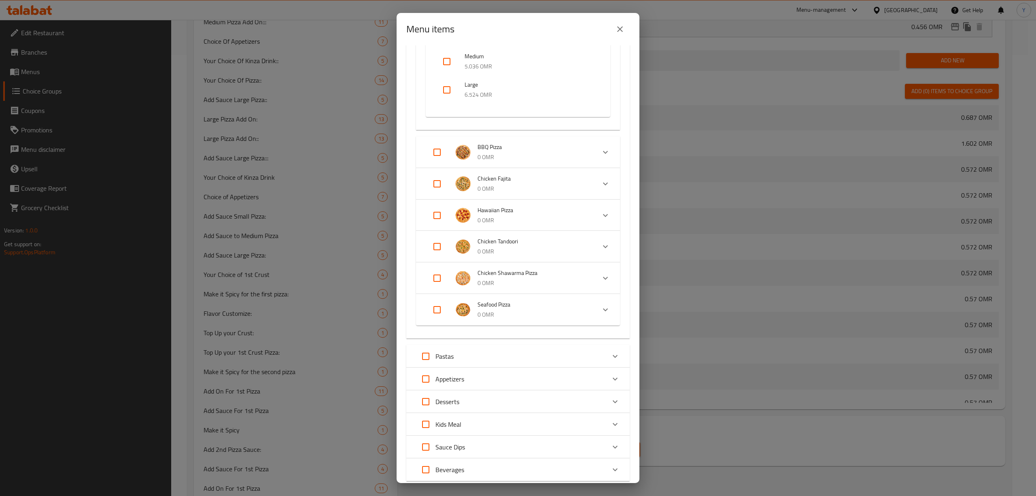
click at [853, 280] on div "Menu items 0 / 75 items selected ​ Deals Medium Pizza Offer 5 OMR Large Pizza O…" at bounding box center [518, 248] width 1036 height 496
drag, startPoint x: 0, startPoint y: 8, endPoint x: 50, endPoint y: 15, distance: 50.6
click at [0, 8] on div "Menu items 0 / 75 items selected ​ Deals Medium Pizza Offer 5 OMR Large Pizza O…" at bounding box center [518, 248] width 1036 height 496
click at [199, 47] on div "Menu items 0 / 75 items selected ​ Deals Medium Pizza Offer 5 OMR Large Pizza O…" at bounding box center [518, 248] width 1036 height 496
click at [622, 31] on icon "close" at bounding box center [620, 29] width 6 height 6
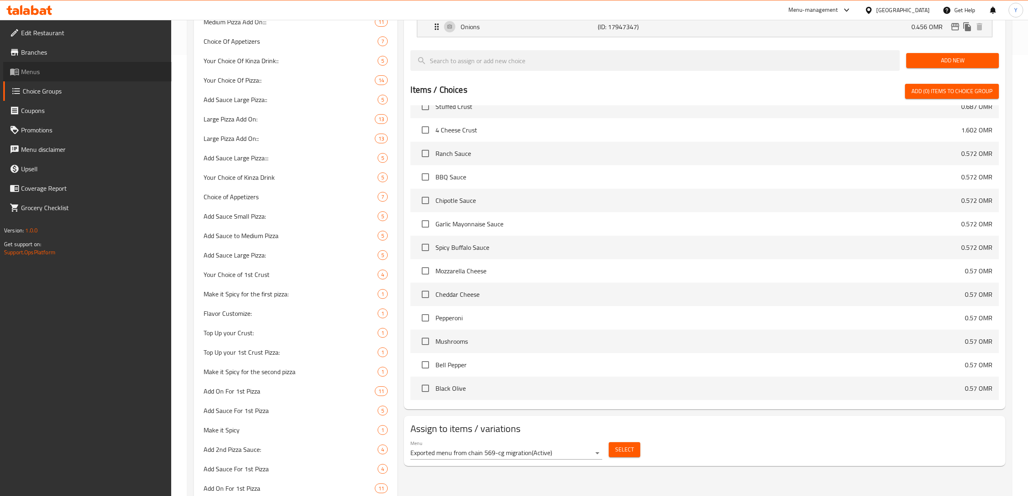
click at [39, 68] on span "Menus" at bounding box center [93, 72] width 144 height 10
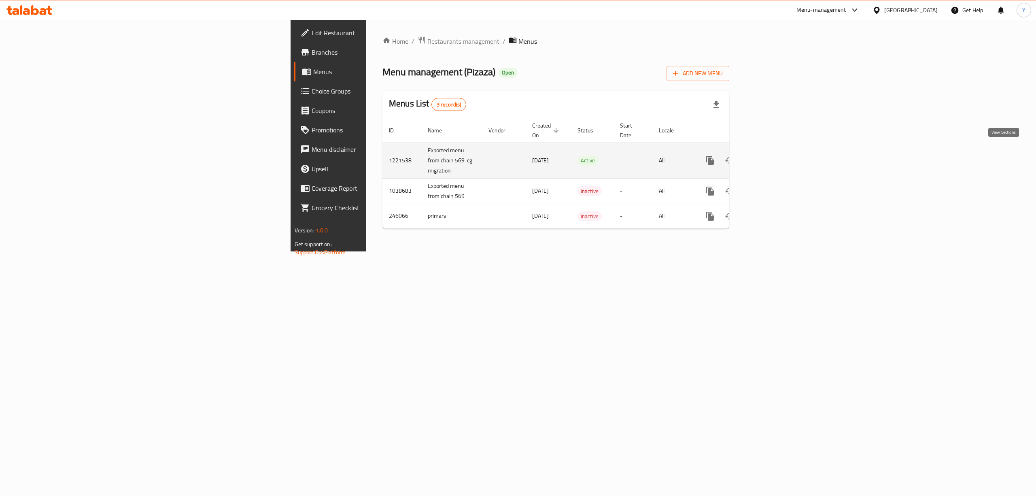
click at [773, 155] on icon "enhanced table" at bounding box center [769, 160] width 10 height 10
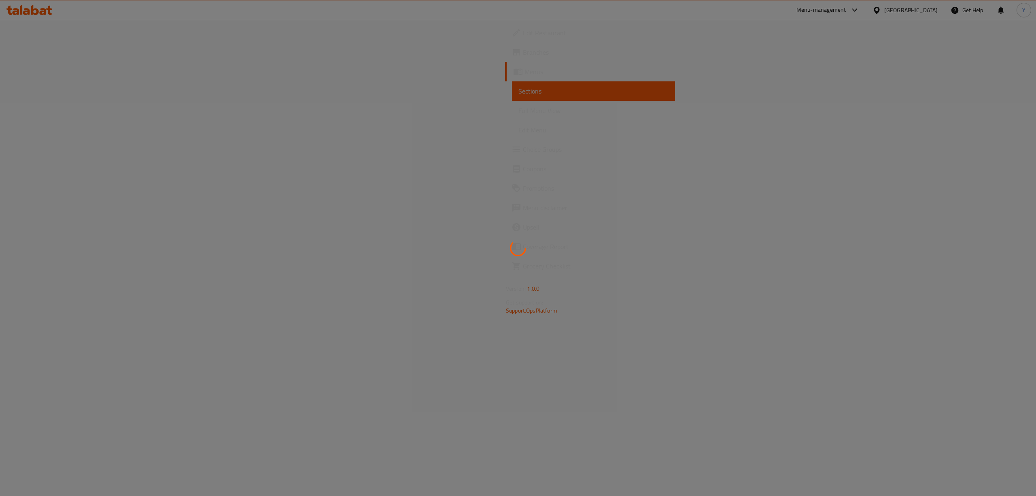
click at [554, 216] on div at bounding box center [518, 248] width 1036 height 496
click at [246, 334] on div at bounding box center [518, 248] width 1036 height 496
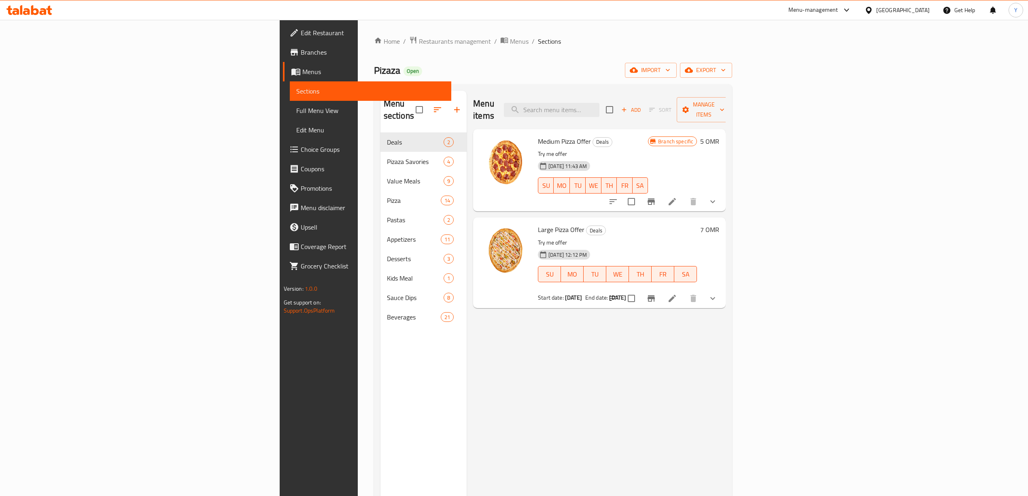
drag, startPoint x: 567, startPoint y: 316, endPoint x: 522, endPoint y: 324, distance: 46.0
click at [522, 324] on div "Menu items Add Sort Manage items Medium Pizza Offer Deals Try me offer [DATE] 1…" at bounding box center [596, 339] width 259 height 496
click at [296, 109] on span "Full Menu View" at bounding box center [370, 111] width 148 height 10
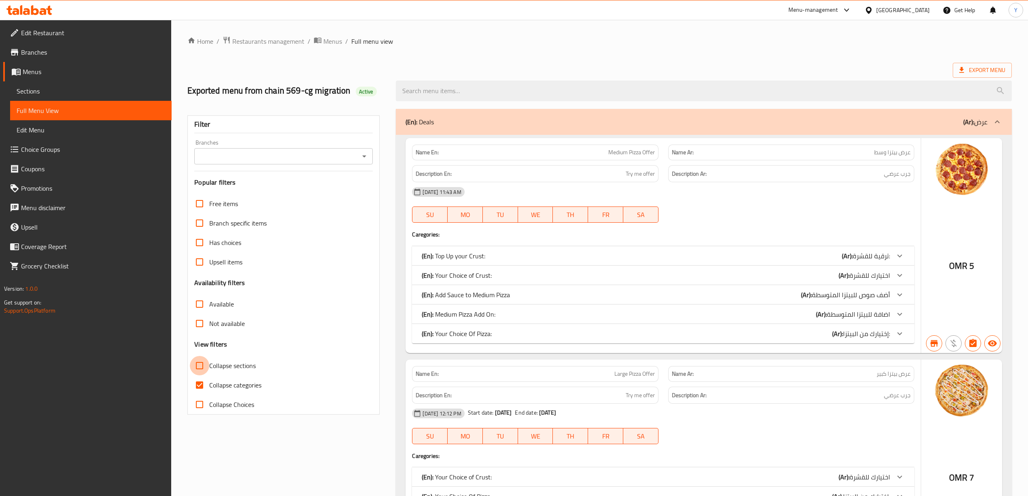
click at [207, 366] on input "Collapse sections" at bounding box center [199, 365] width 19 height 19
checkbox input "true"
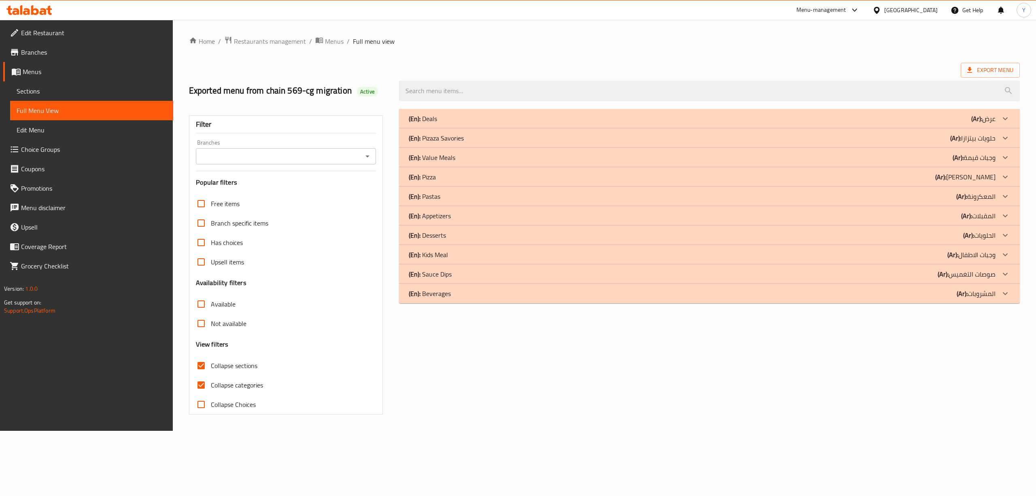
click at [437, 123] on p "(En): Beverages" at bounding box center [423, 119] width 28 height 10
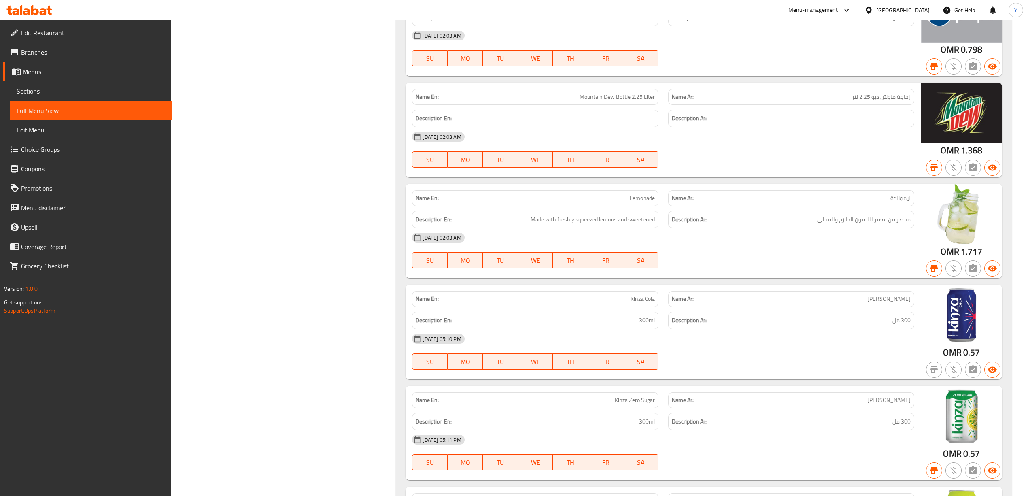
scroll to position [1524, 0]
